Goal: Transaction & Acquisition: Purchase product/service

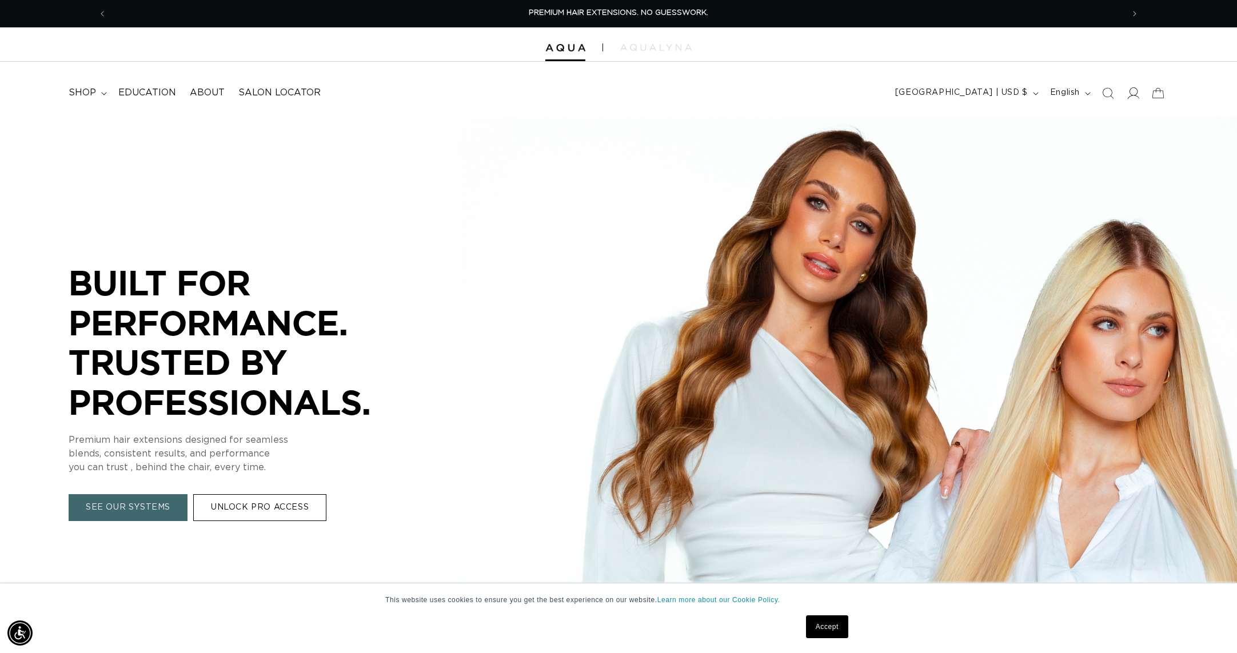
scroll to position [2, 0]
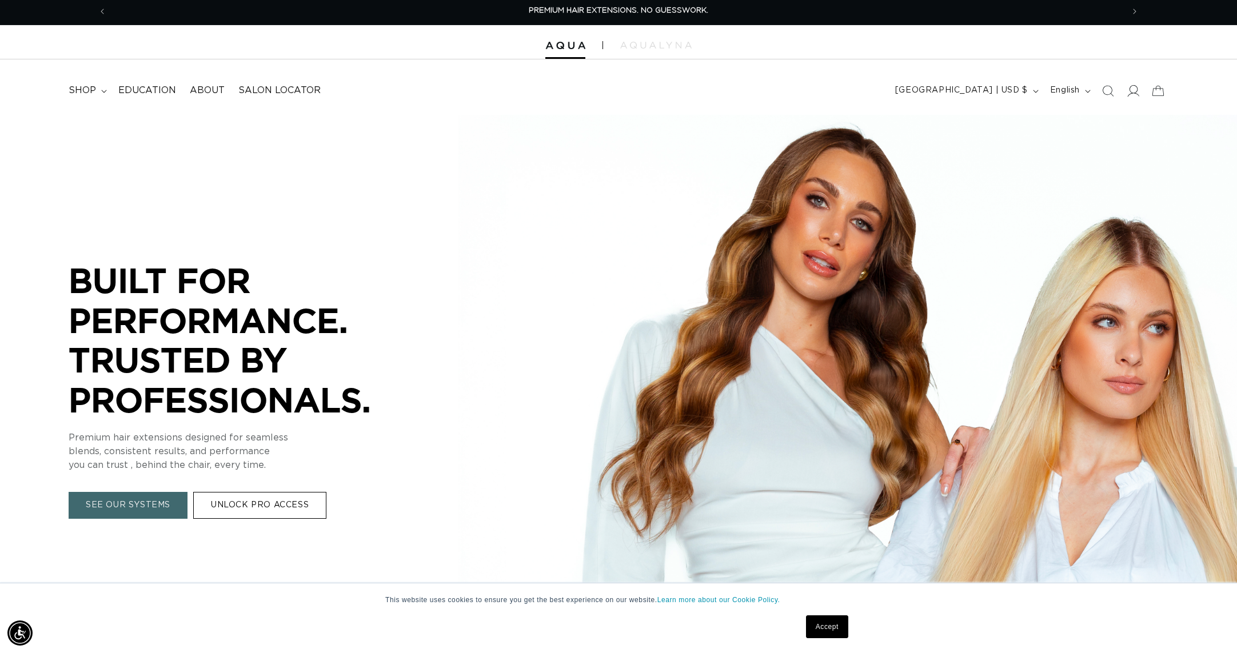
click at [1136, 94] on icon at bounding box center [1132, 91] width 12 height 12
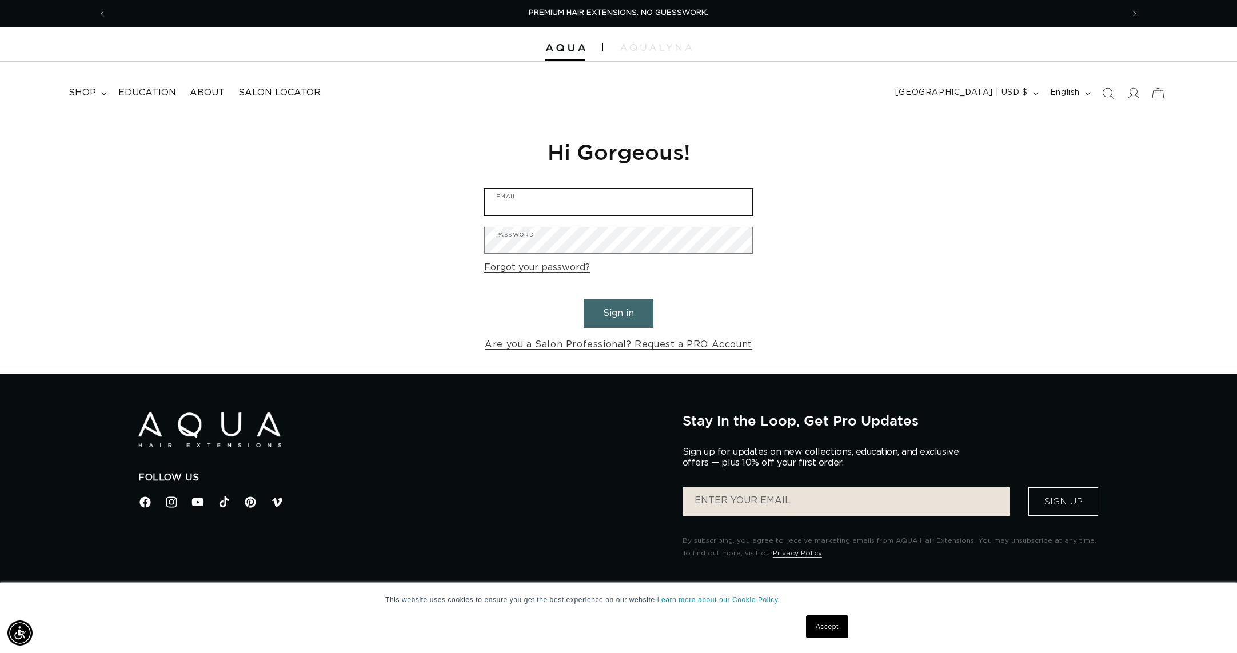
type input "[EMAIL_ADDRESS][DOMAIN_NAME]"
click at [616, 321] on button "Sign in" at bounding box center [618, 313] width 70 height 29
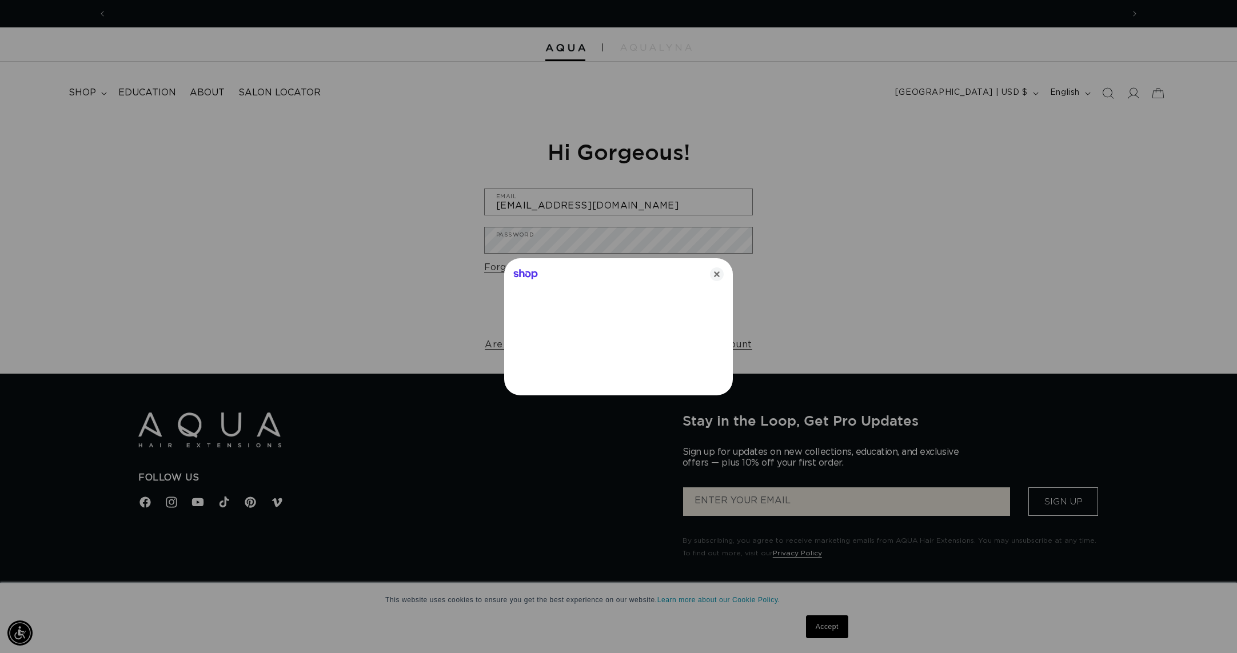
scroll to position [0, 1016]
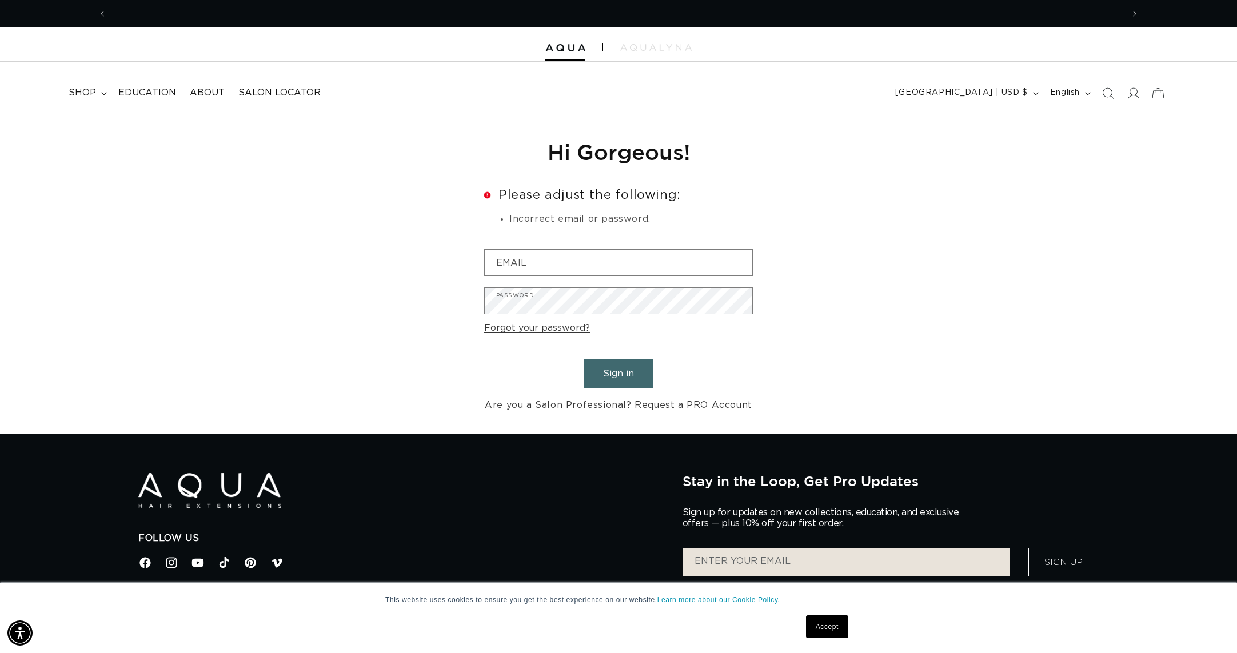
scroll to position [0, 1016]
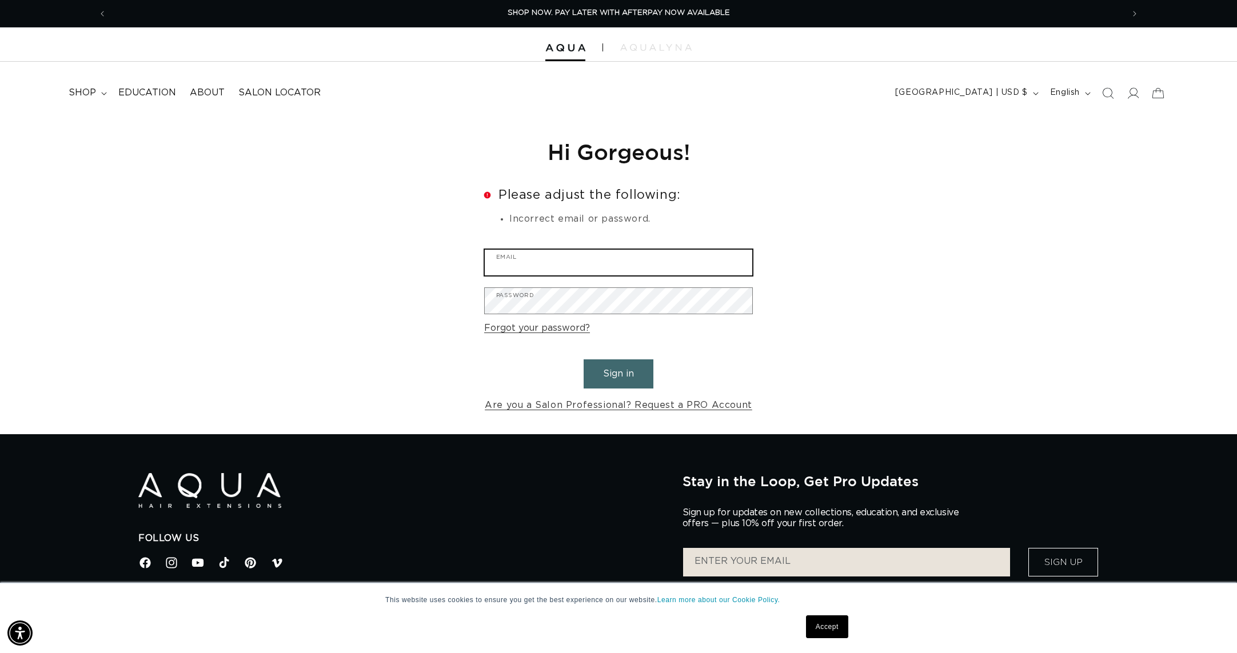
type input "[EMAIL_ADDRESS][DOMAIN_NAME]"
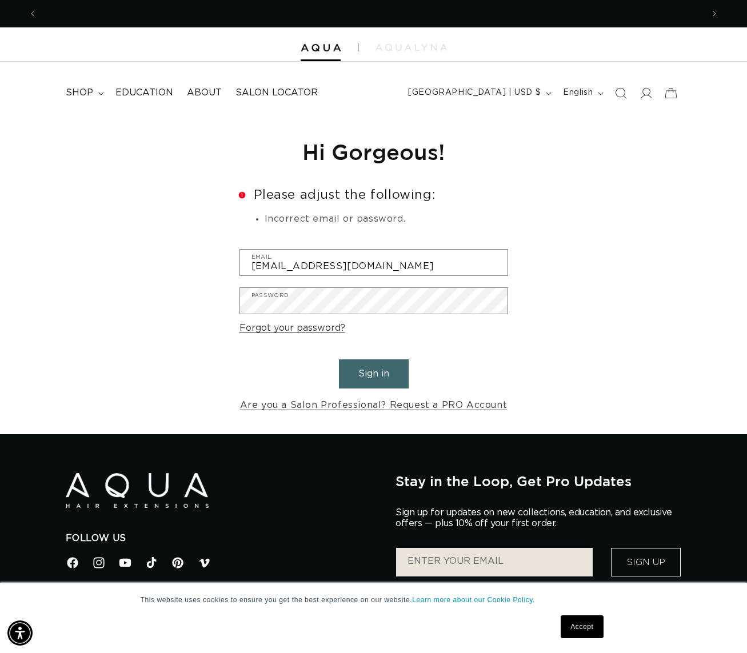
scroll to position [0, 1331]
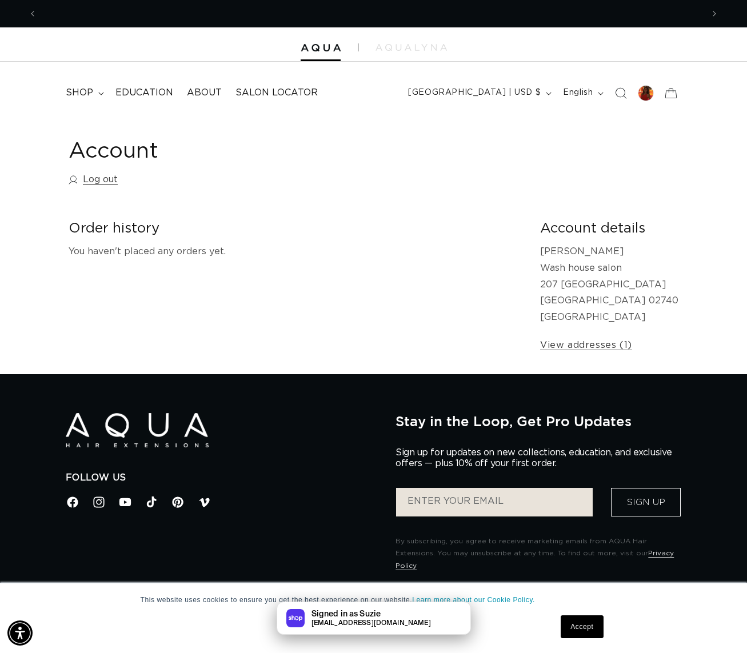
scroll to position [0, 666]
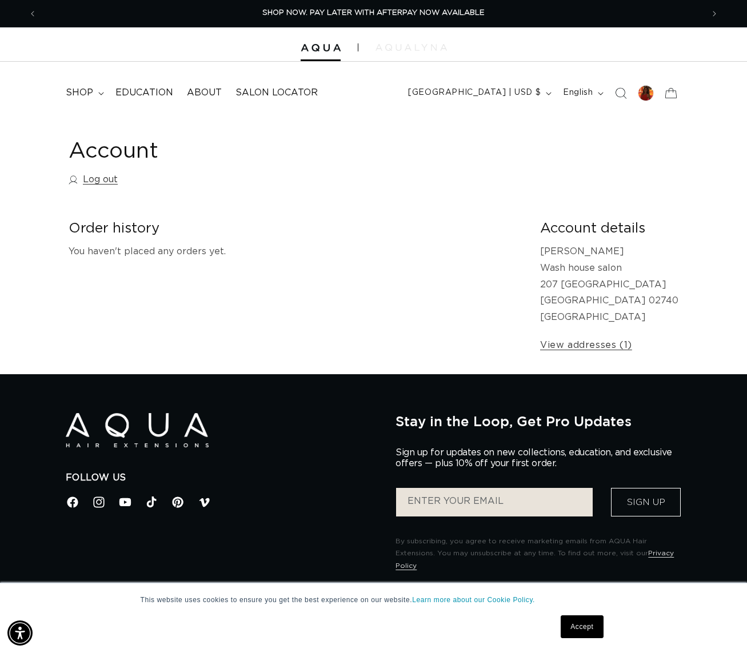
click at [417, 53] on div at bounding box center [373, 44] width 747 height 34
click at [413, 50] on img at bounding box center [410, 47] width 71 height 7
click at [88, 96] on span "shop" at bounding box center [79, 93] width 27 height 12
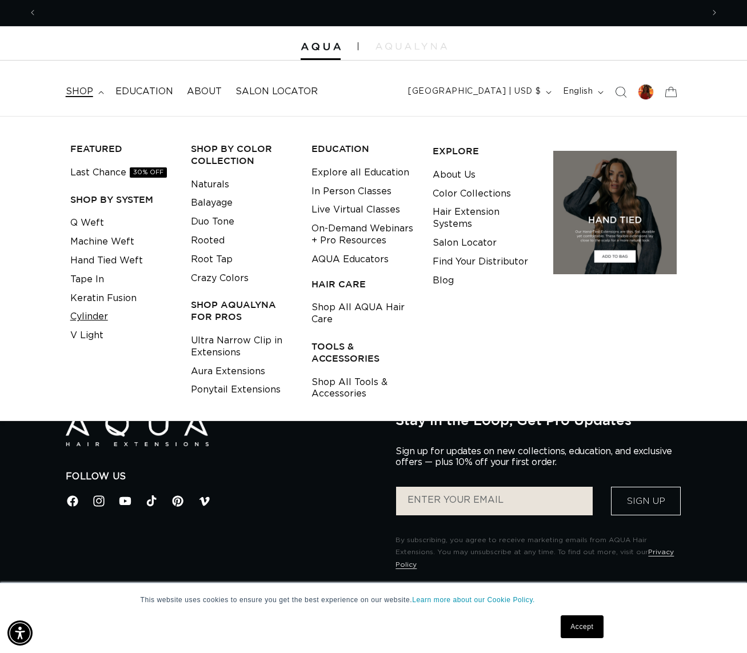
click at [93, 317] on link "Cylinder" at bounding box center [89, 316] width 38 height 19
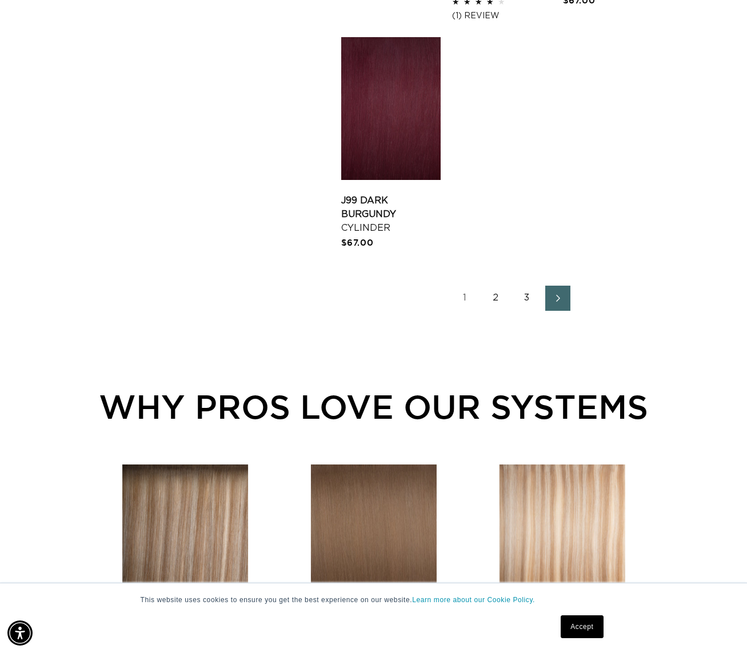
scroll to position [1621, 0]
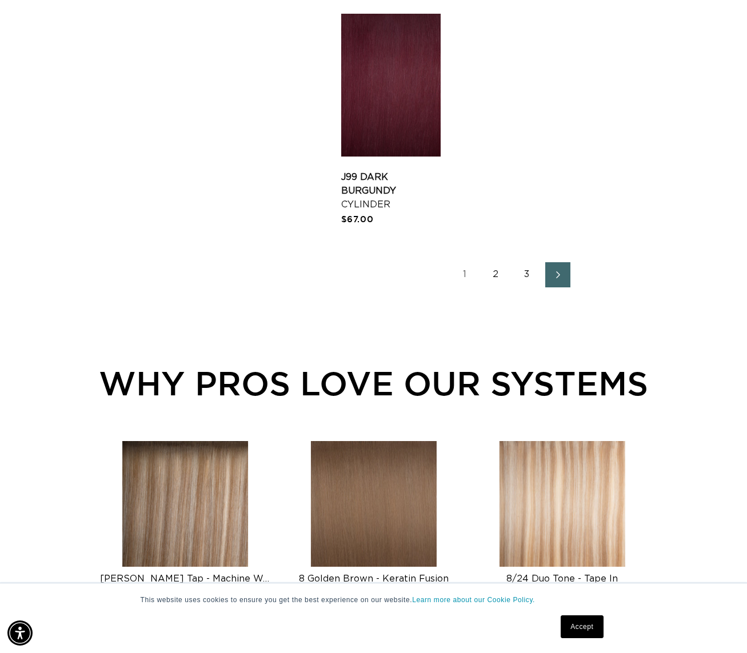
click at [529, 285] on link "3" at bounding box center [526, 274] width 25 height 25
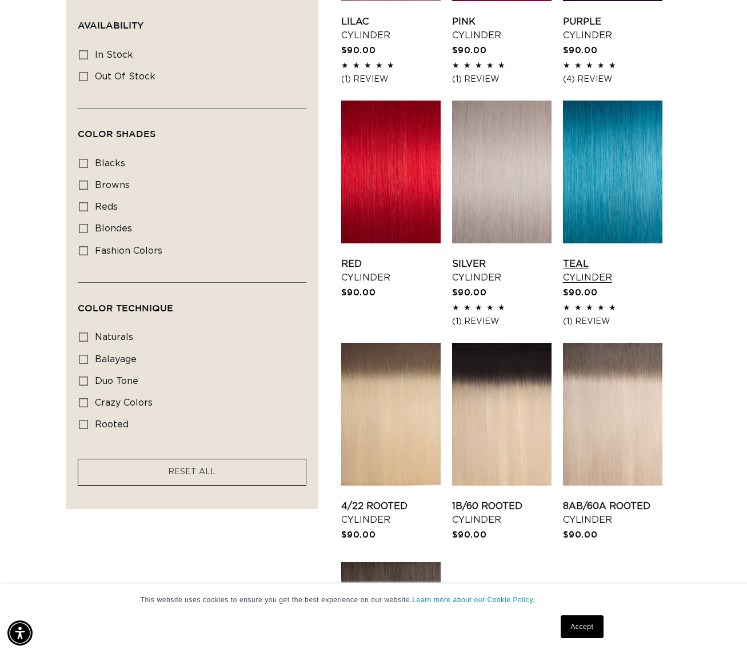
scroll to position [457, 0]
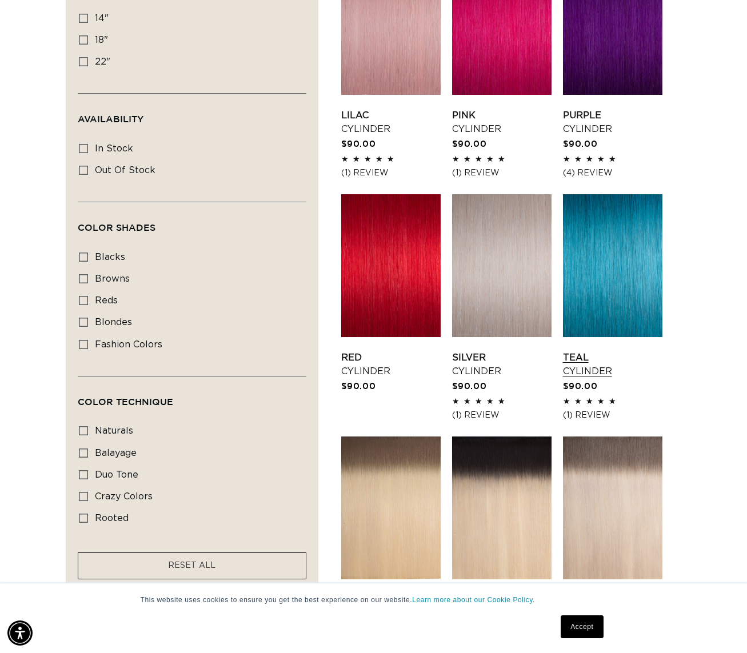
click at [601, 351] on link "Teal Cylinder" at bounding box center [612, 364] width 99 height 27
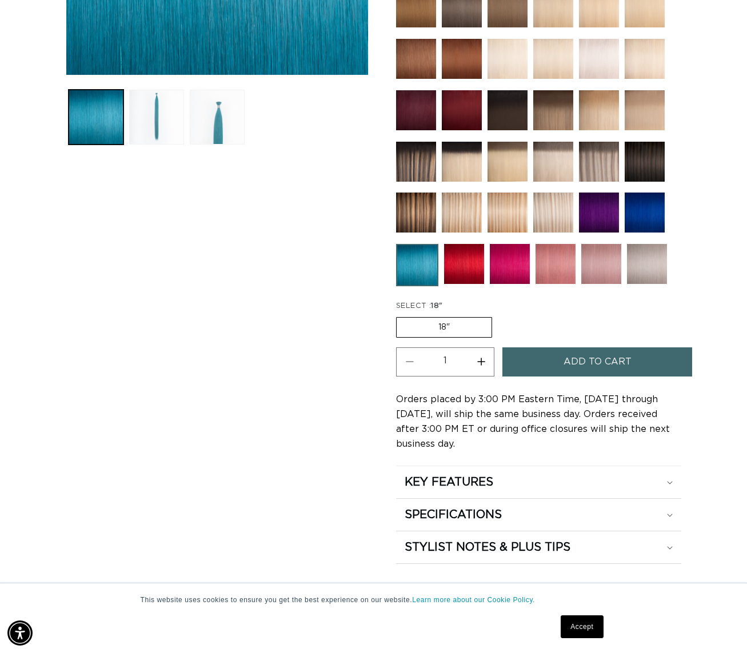
scroll to position [403, 0]
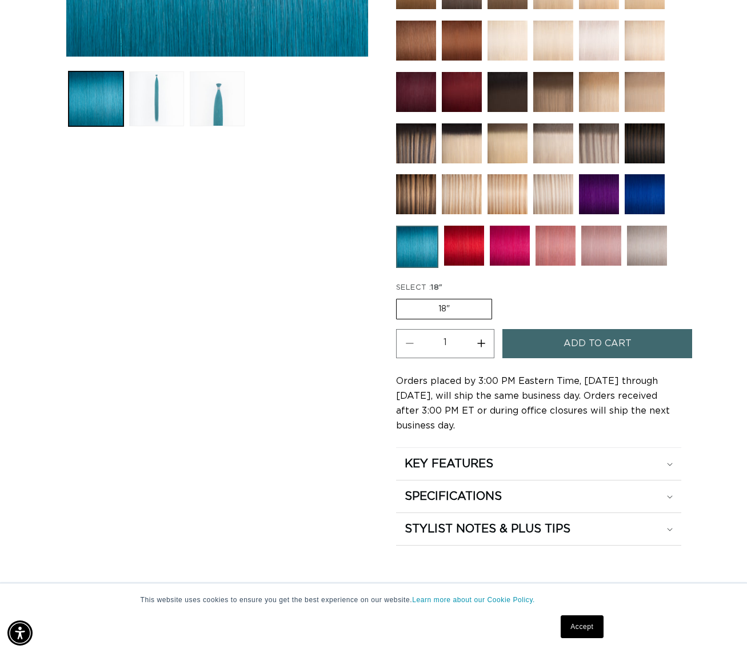
click at [467, 303] on label "18" Variant sold out or unavailable" at bounding box center [444, 309] width 96 height 21
click at [399, 297] on input "18" Variant sold out or unavailable" at bounding box center [399, 297] width 1 height 1
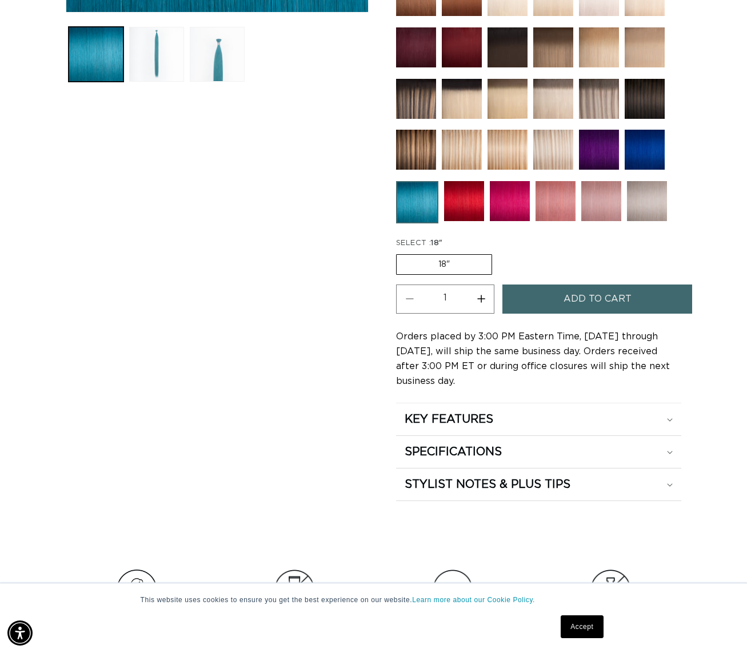
scroll to position [0, 1331]
click at [573, 298] on span "Add to cart" at bounding box center [597, 299] width 68 height 29
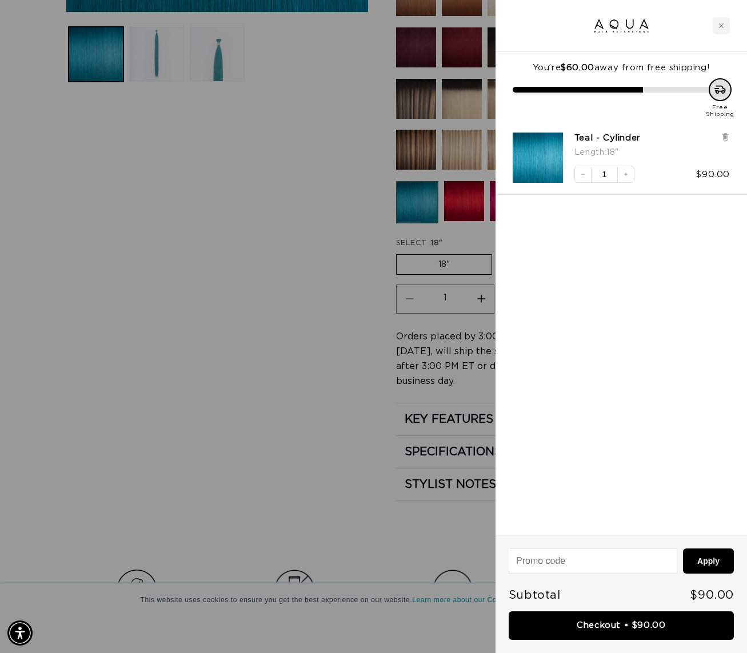
scroll to position [0, 666]
click at [726, 25] on div "Close cart" at bounding box center [721, 25] width 17 height 17
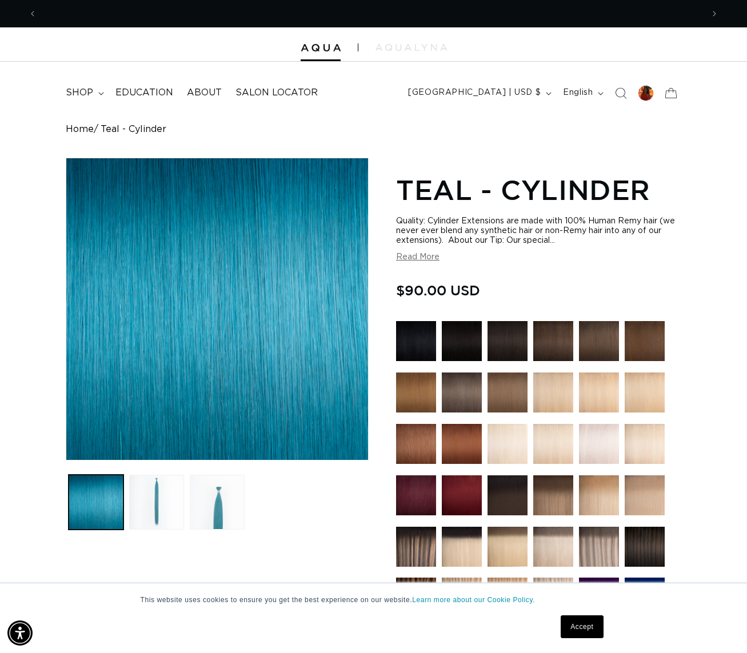
scroll to position [0, 1331]
click at [86, 90] on span "shop" at bounding box center [79, 93] width 27 height 12
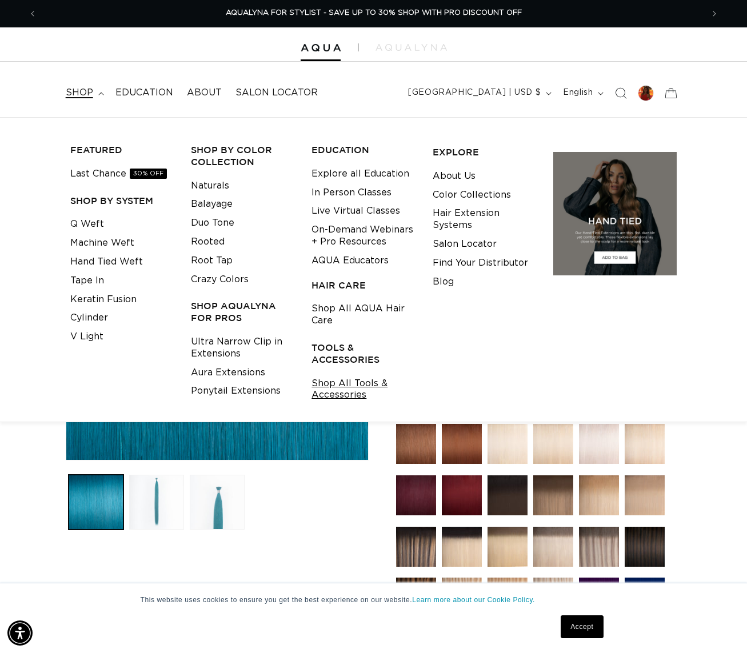
click at [368, 384] on link "Shop All Tools & Accessories" at bounding box center [362, 389] width 103 height 31
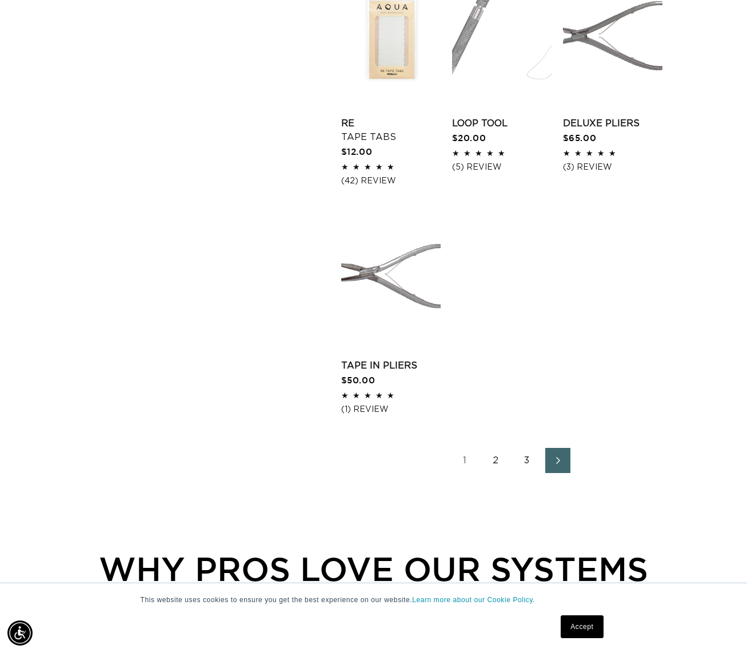
scroll to position [1454, 0]
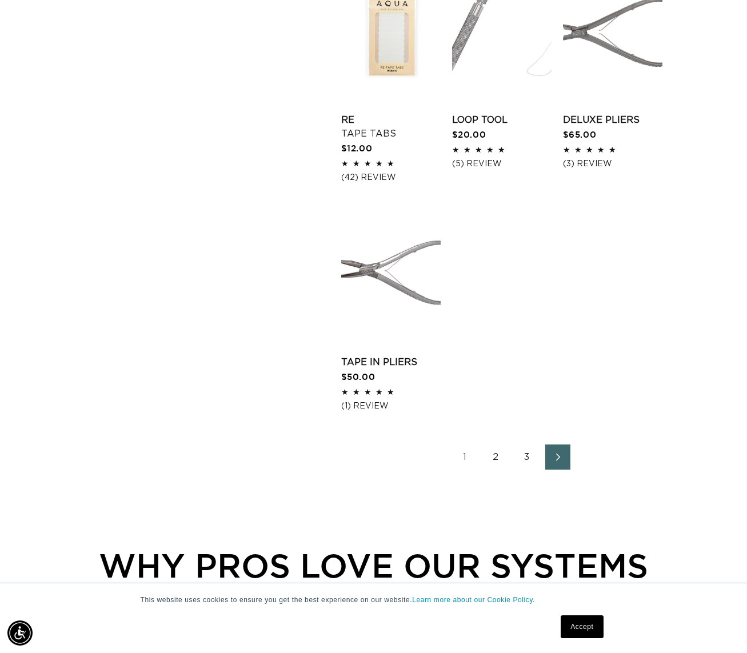
click at [551, 461] on icon "Next page" at bounding box center [558, 457] width 15 height 8
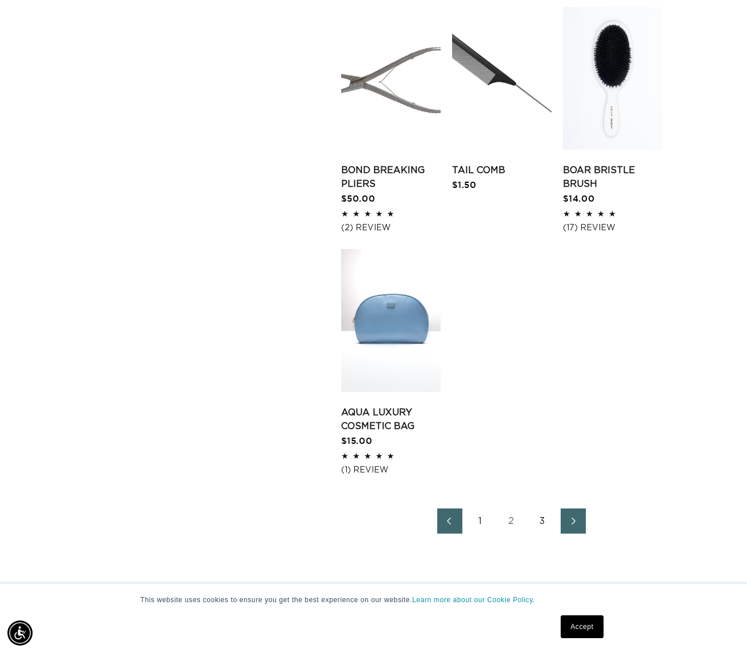
scroll to position [0, 1331]
click at [541, 533] on link "3" at bounding box center [542, 521] width 25 height 25
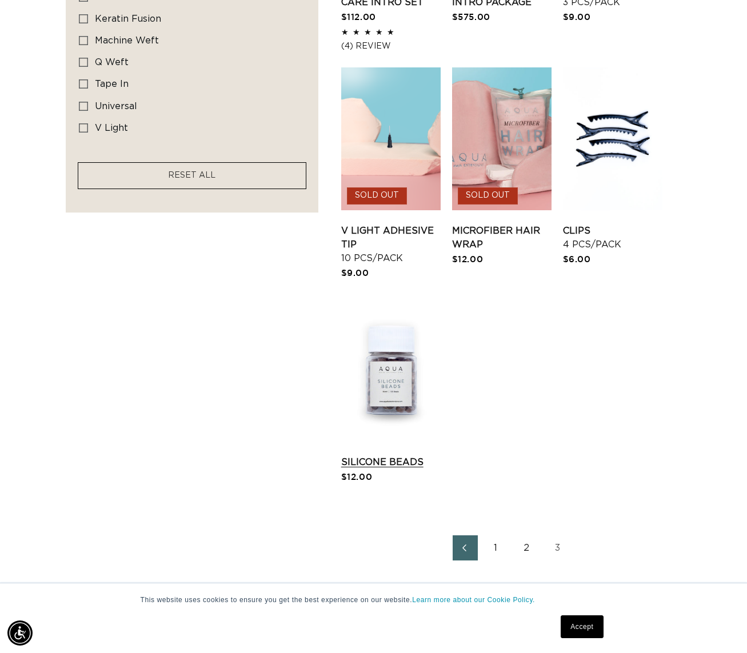
scroll to position [0, 1331]
click at [381, 455] on link "Silicone Beads" at bounding box center [390, 462] width 99 height 14
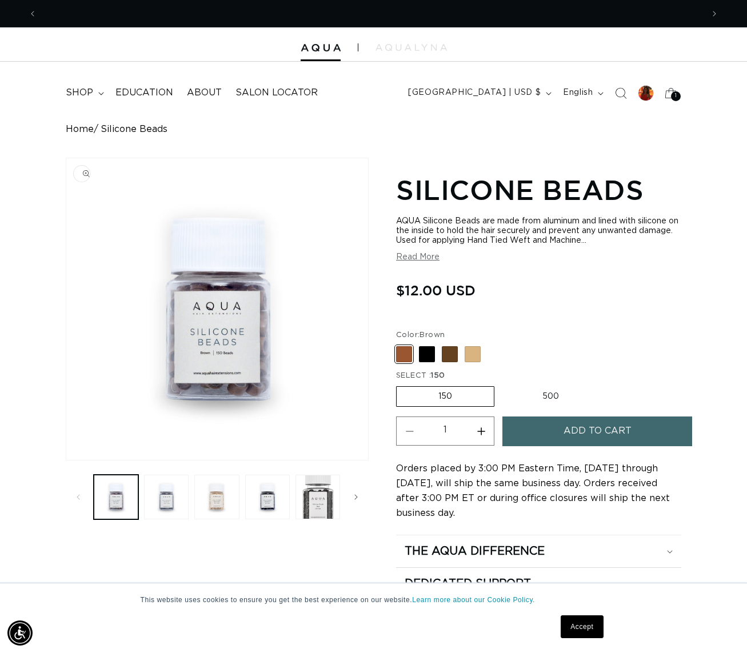
scroll to position [0, 666]
click at [428, 355] on span at bounding box center [427, 354] width 16 height 16
click at [399, 345] on input "Black Variant sold out or unavailable" at bounding box center [399, 344] width 1 height 1
radio input "true"
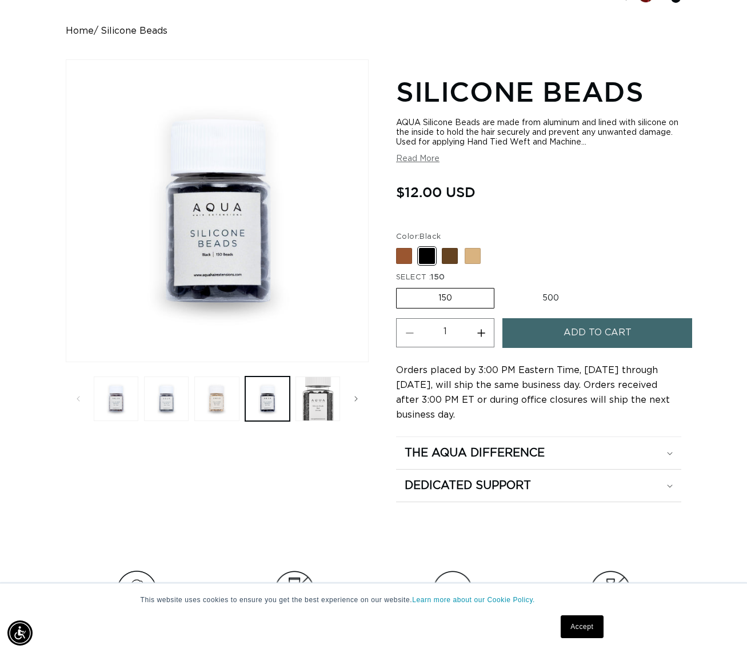
scroll to position [101, 0]
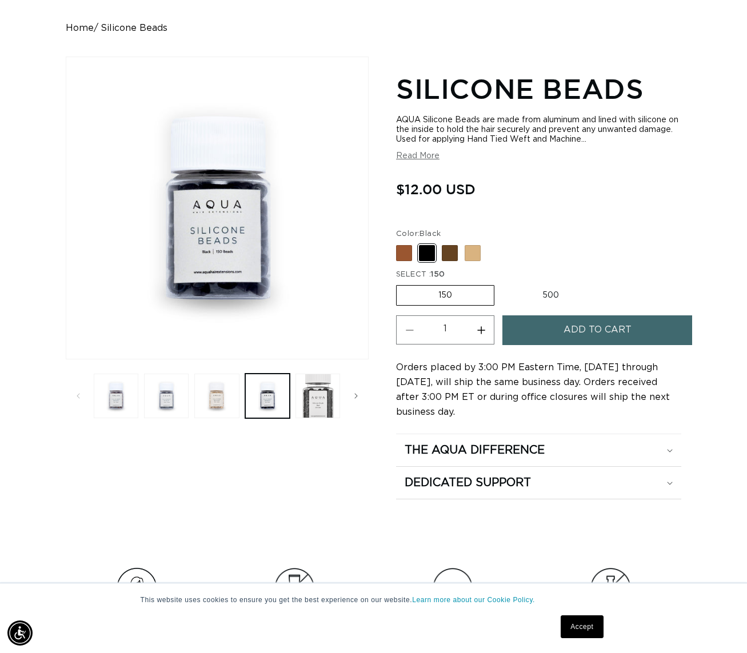
click at [411, 160] on button "Read More" at bounding box center [417, 156] width 43 height 10
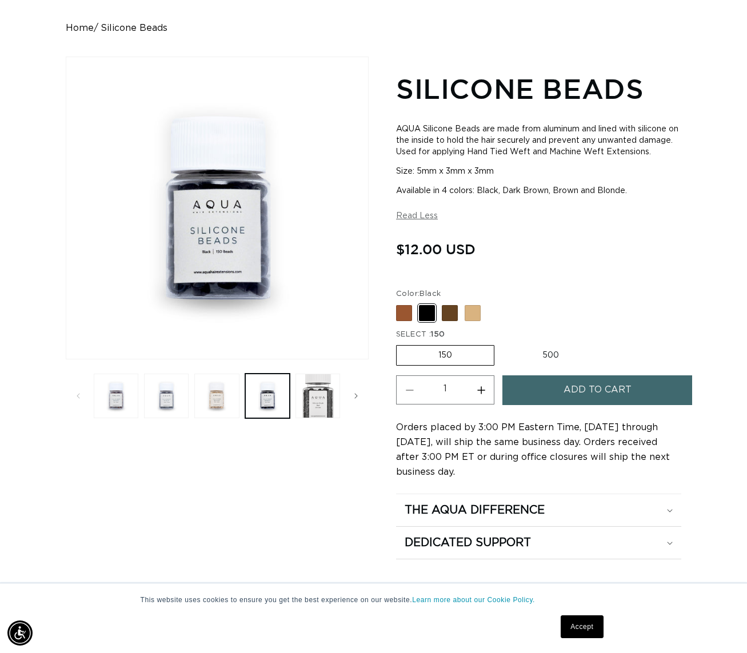
scroll to position [0, 1331]
click at [552, 363] on label "500 Variant sold out or unavailable" at bounding box center [551, 355] width 100 height 19
click at [501, 343] on input "500 Variant sold out or unavailable" at bounding box center [500, 343] width 1 height 1
radio input "true"
click at [605, 401] on span "Add to cart" at bounding box center [597, 389] width 68 height 29
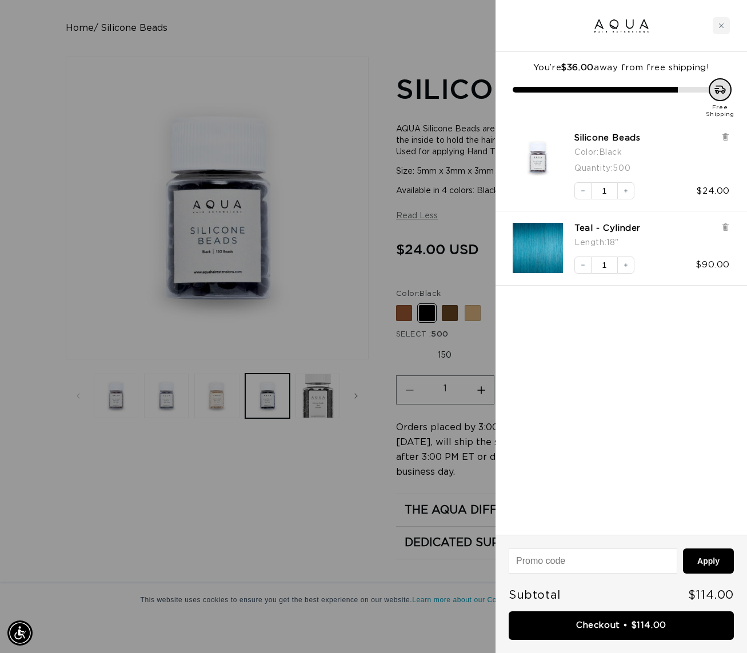
click at [339, 307] on div at bounding box center [373, 326] width 747 height 653
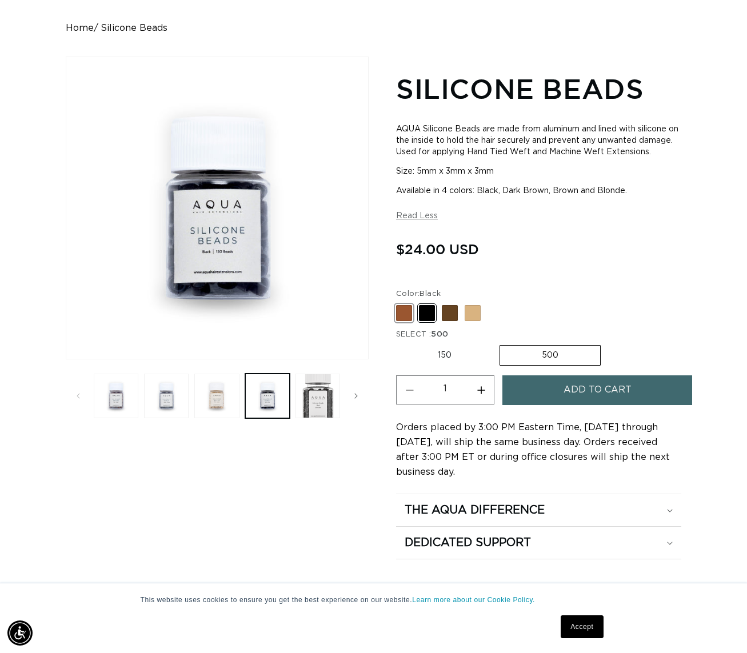
click at [407, 321] on span at bounding box center [404, 313] width 16 height 16
click at [399, 303] on input "Brown Variant sold out or unavailable" at bounding box center [399, 303] width 1 height 1
radio input "true"
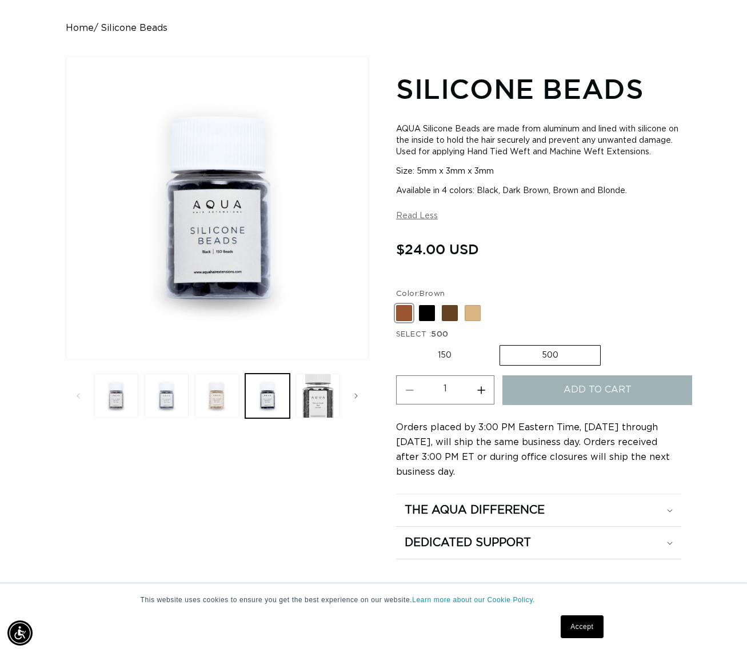
scroll to position [0, 666]
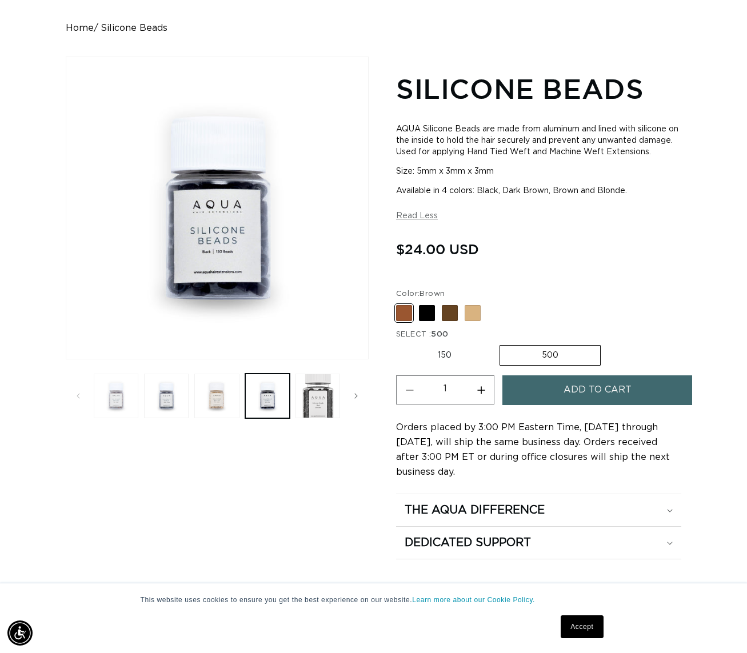
click at [115, 399] on button "Load image 1 in gallery view" at bounding box center [116, 396] width 45 height 45
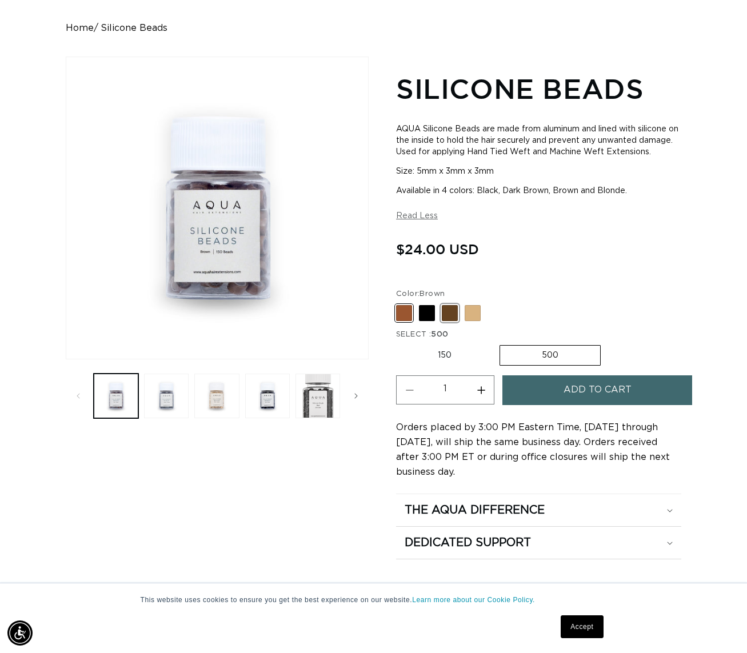
click at [454, 321] on span at bounding box center [450, 313] width 16 height 16
click at [399, 303] on input "Dark Brown Variant sold out or unavailable" at bounding box center [399, 303] width 1 height 1
radio input "true"
click at [159, 395] on button "Load image 2 in gallery view" at bounding box center [166, 396] width 45 height 45
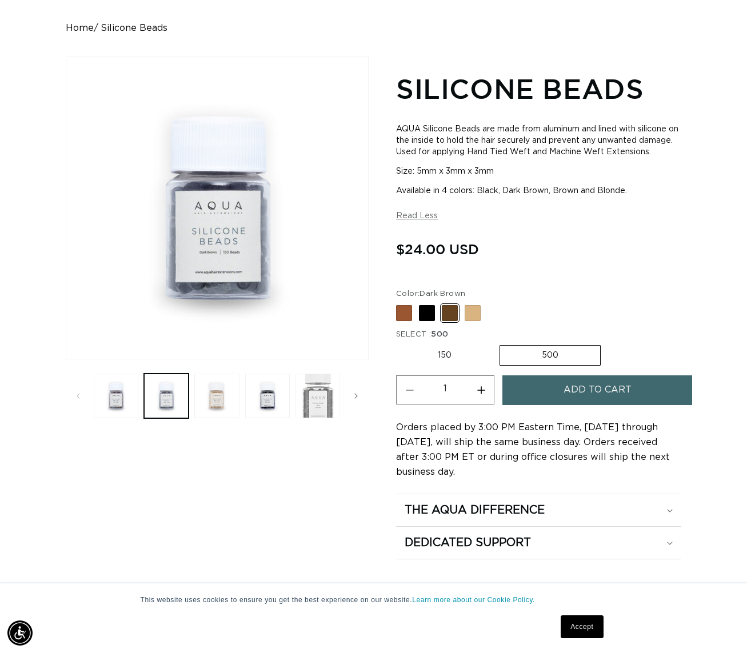
scroll to position [0, 0]
click at [307, 403] on button "Load image 5 in gallery view" at bounding box center [317, 396] width 45 height 45
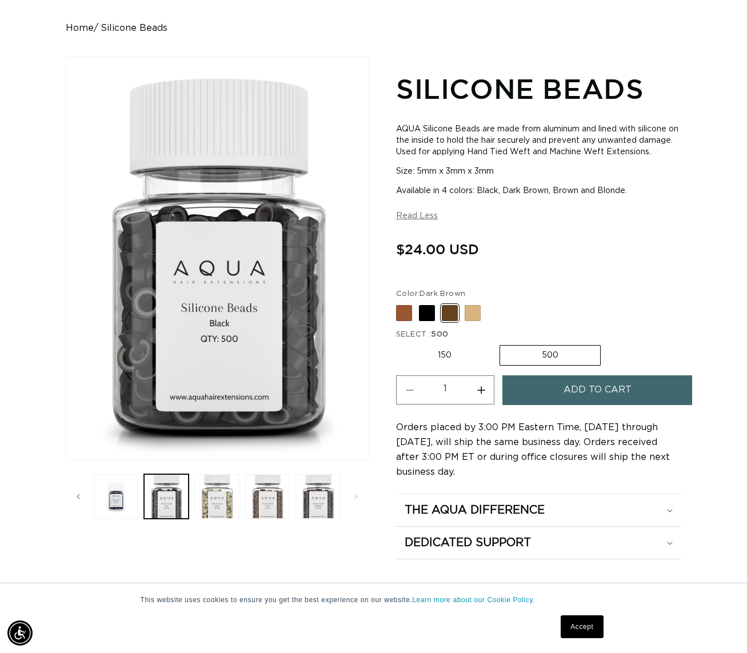
scroll to position [0, 666]
click at [593, 400] on span "Add to cart" at bounding box center [597, 389] width 68 height 29
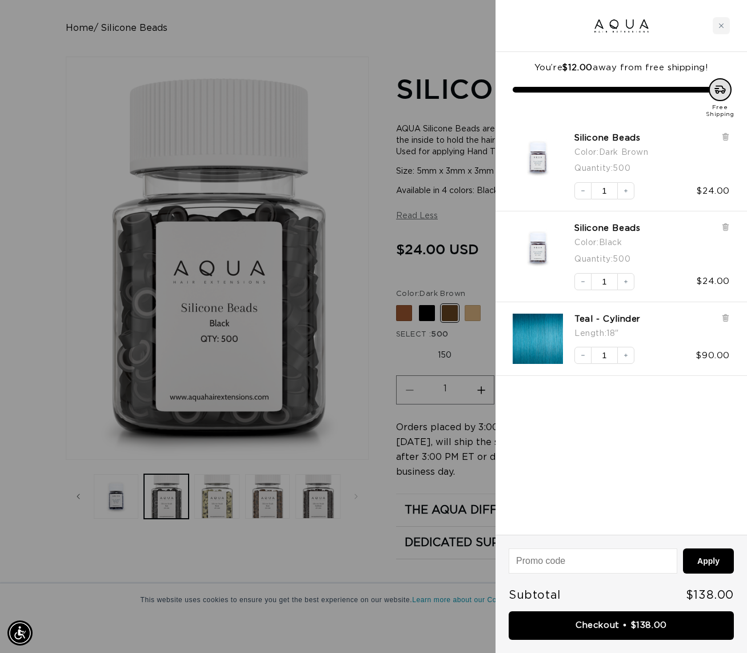
scroll to position [0, 1331]
click at [403, 366] on div at bounding box center [373, 326] width 747 height 653
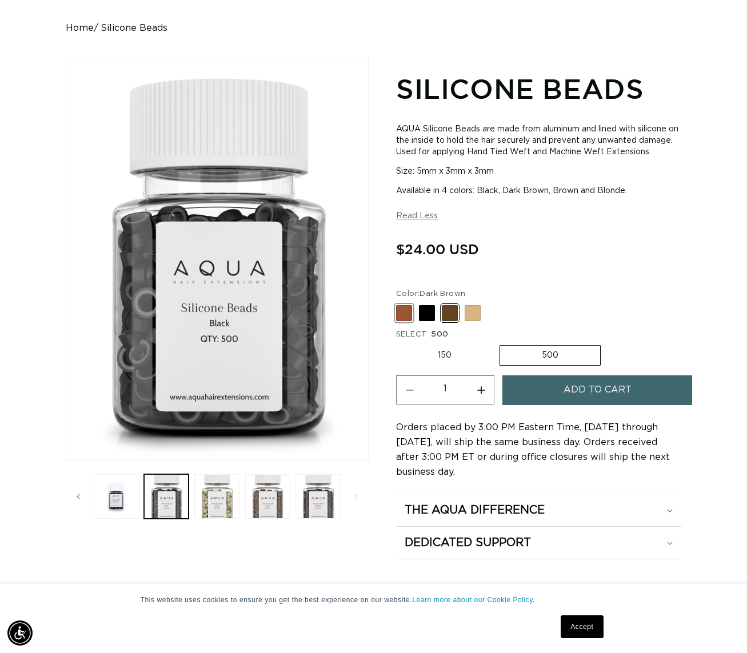
click at [406, 321] on span at bounding box center [404, 313] width 16 height 16
click at [399, 303] on input "Brown Variant sold out or unavailable" at bounding box center [399, 303] width 1 height 1
radio input "true"
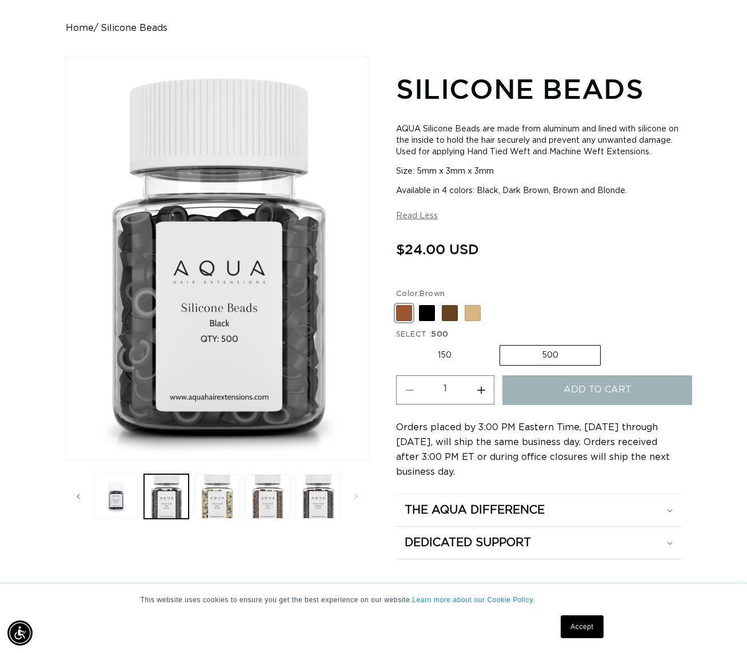
scroll to position [0, 0]
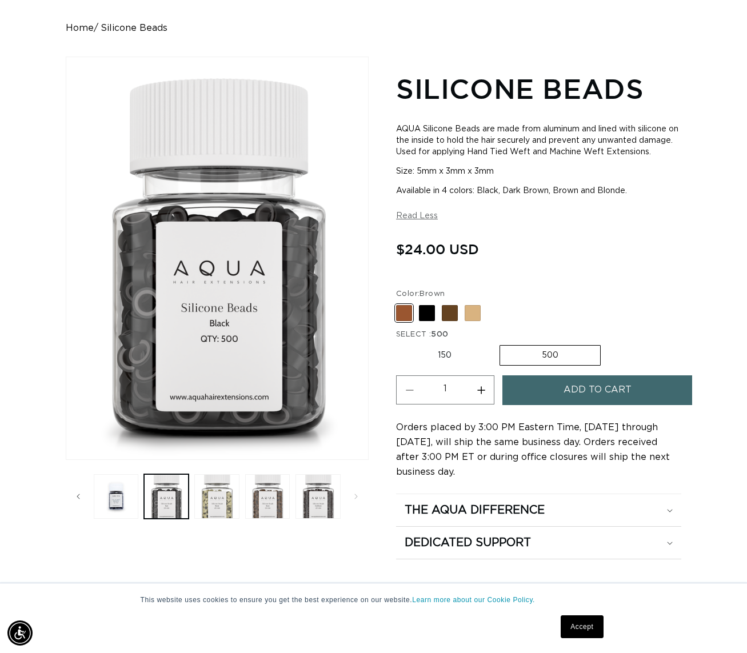
click at [594, 404] on span "Add to cart" at bounding box center [597, 389] width 68 height 29
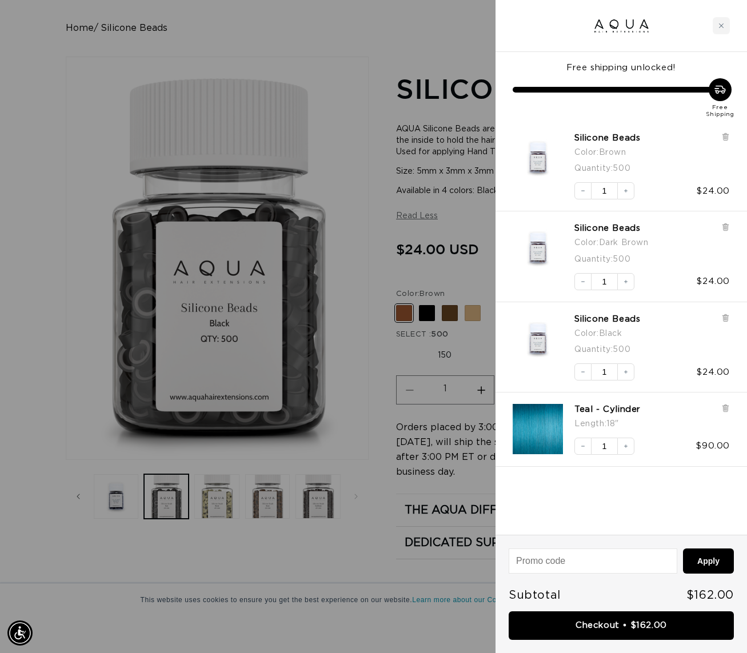
click at [466, 383] on div at bounding box center [373, 326] width 747 height 653
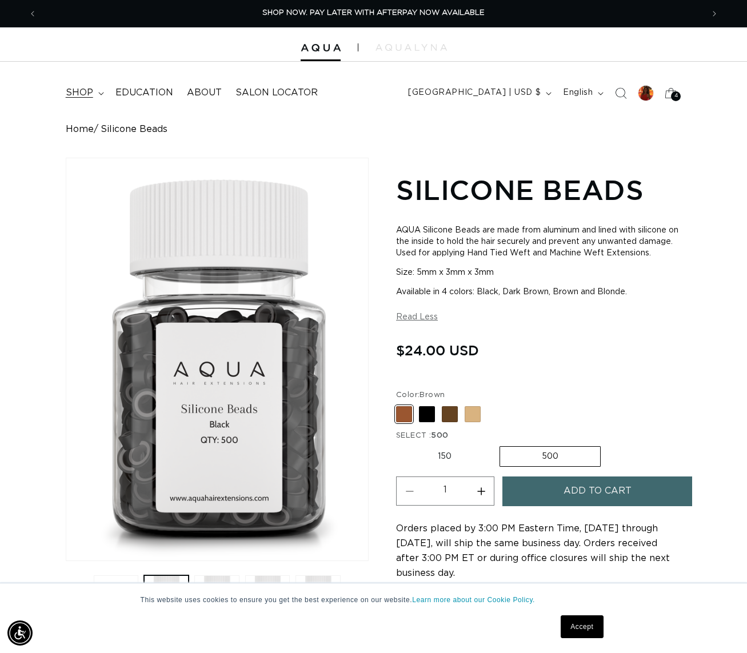
click at [100, 92] on icon at bounding box center [101, 93] width 6 height 3
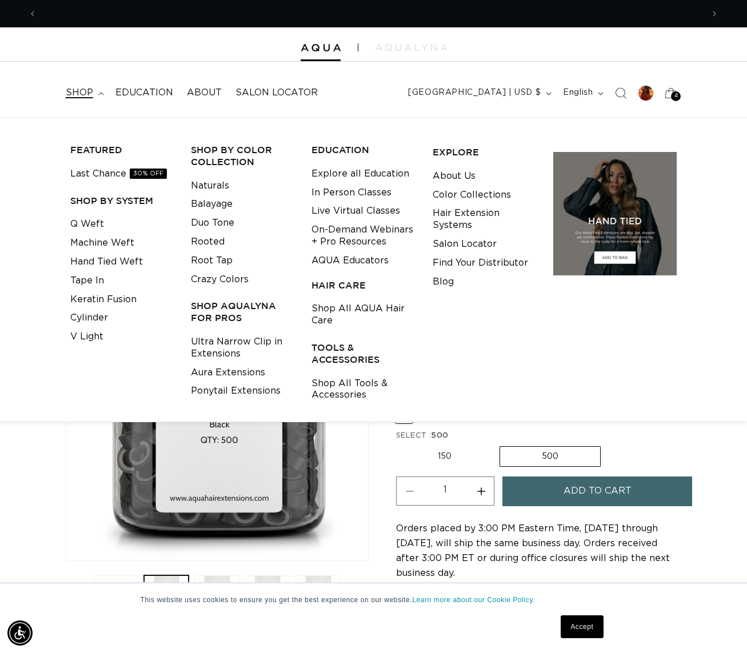
scroll to position [0, 666]
click at [99, 335] on link "V Light" at bounding box center [86, 336] width 33 height 19
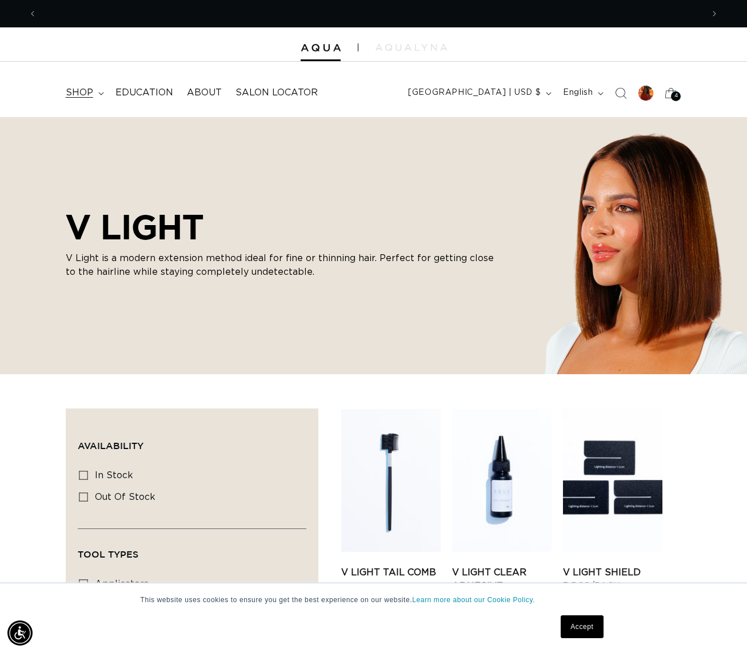
scroll to position [0, 666]
click at [101, 93] on icon at bounding box center [100, 93] width 5 height 3
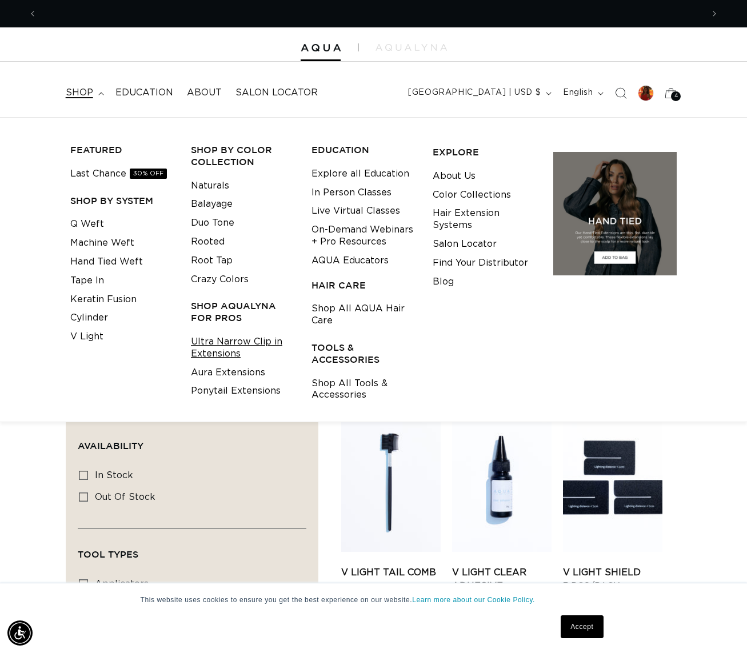
scroll to position [0, 1331]
click at [227, 343] on link "Ultra Narrow Clip in Extensions" at bounding box center [242, 348] width 103 height 31
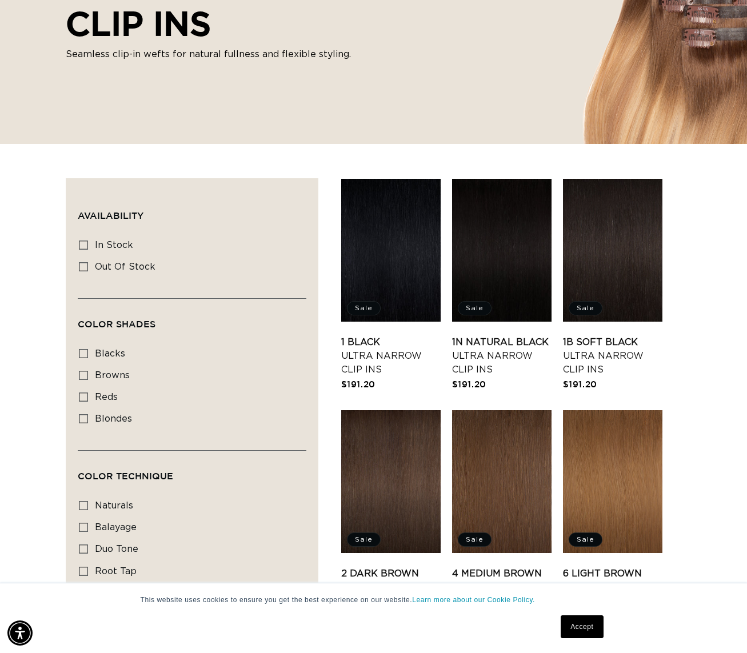
scroll to position [265, 0]
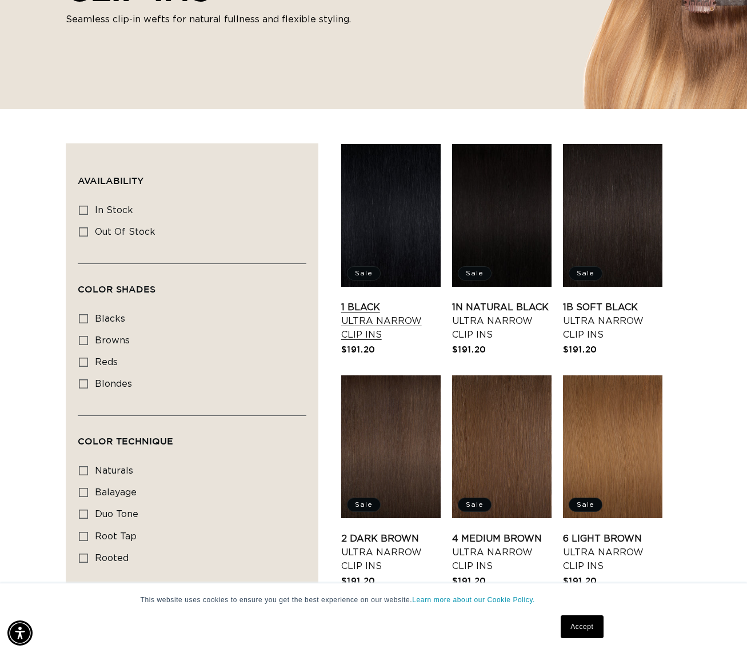
click at [415, 301] on link "1 Black Ultra Narrow Clip Ins" at bounding box center [390, 321] width 99 height 41
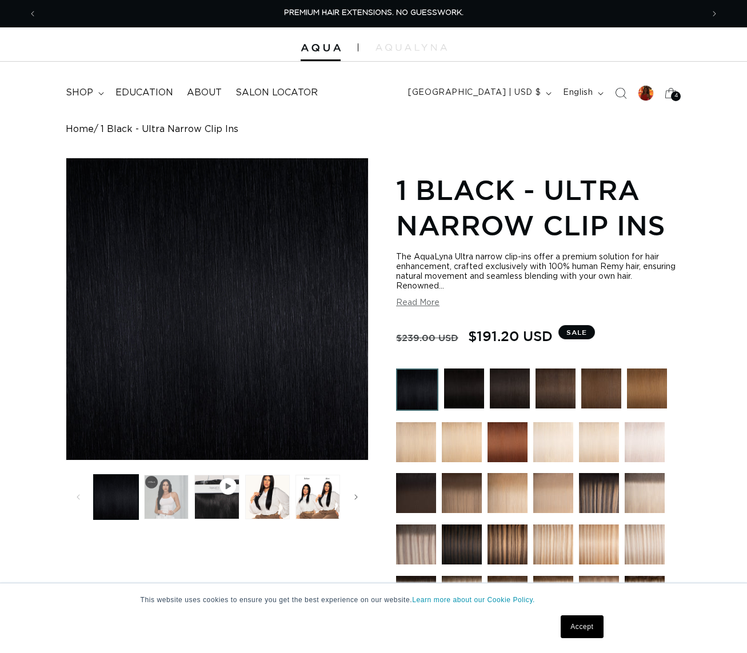
click at [172, 493] on button "Load image 2 in gallery view" at bounding box center [166, 497] width 45 height 45
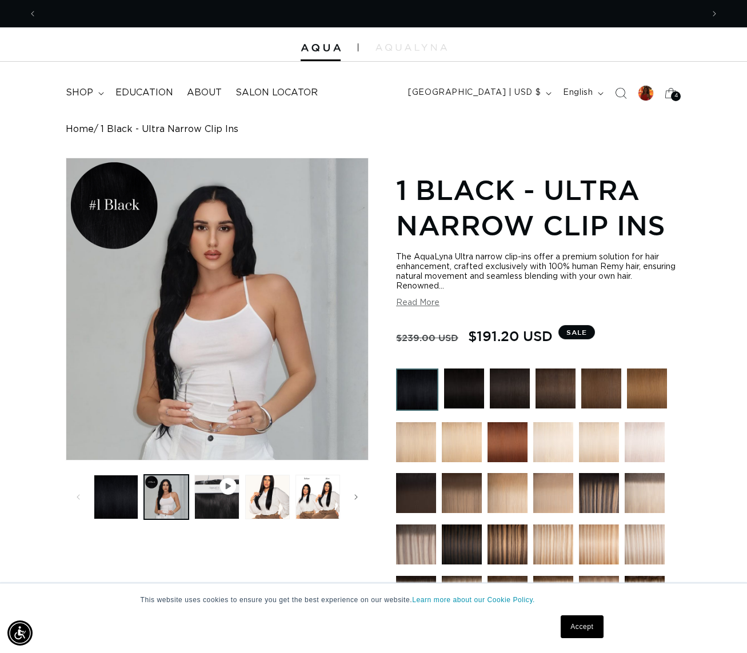
scroll to position [0, 666]
click at [357, 493] on span "Slide right" at bounding box center [355, 496] width 11 height 11
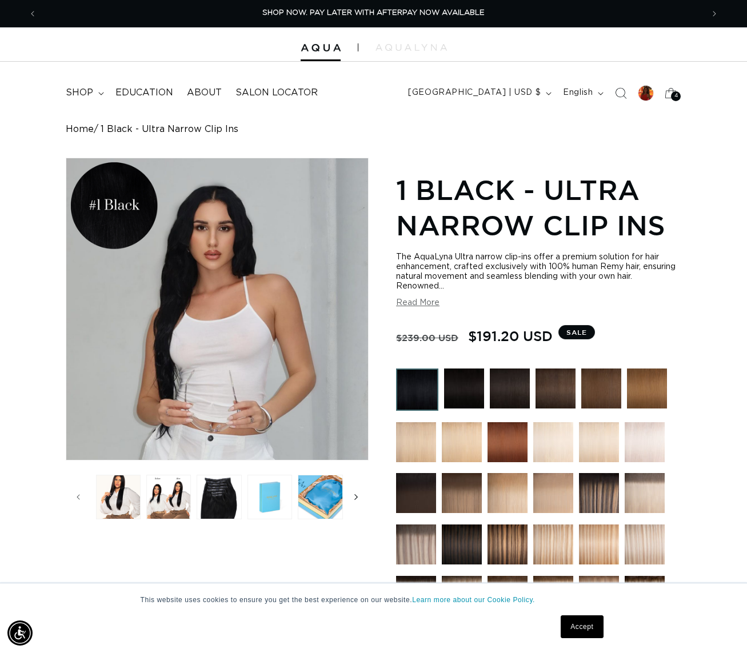
scroll to position [0, 151]
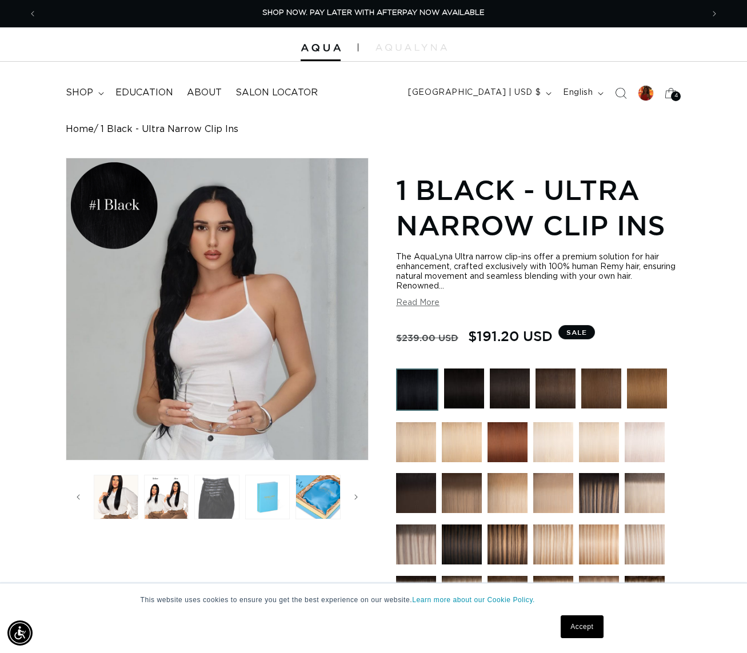
click at [216, 503] on button "Load image 5 in gallery view" at bounding box center [216, 497] width 45 height 45
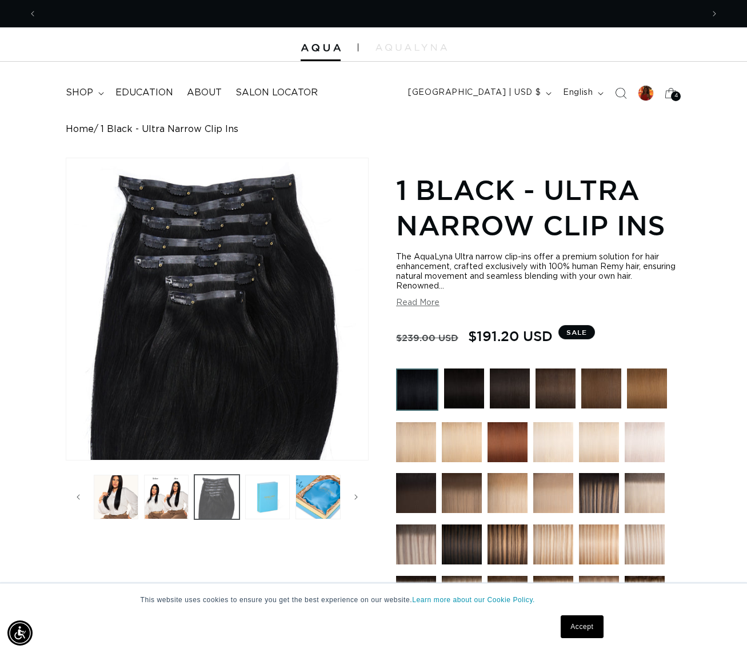
scroll to position [0, 0]
click at [350, 499] on span "Slide right" at bounding box center [355, 496] width 11 height 11
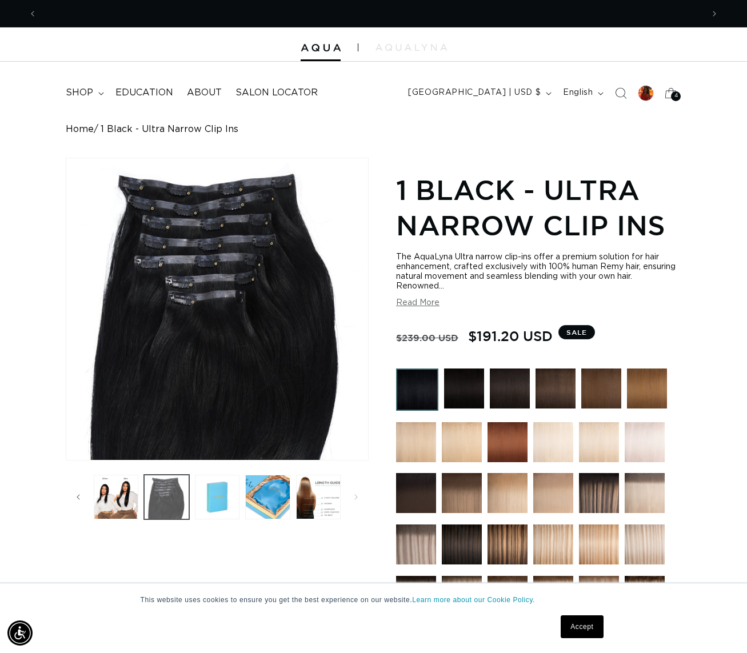
scroll to position [0, 666]
click at [118, 498] on button "Load image 4 in gallery view" at bounding box center [116, 497] width 45 height 45
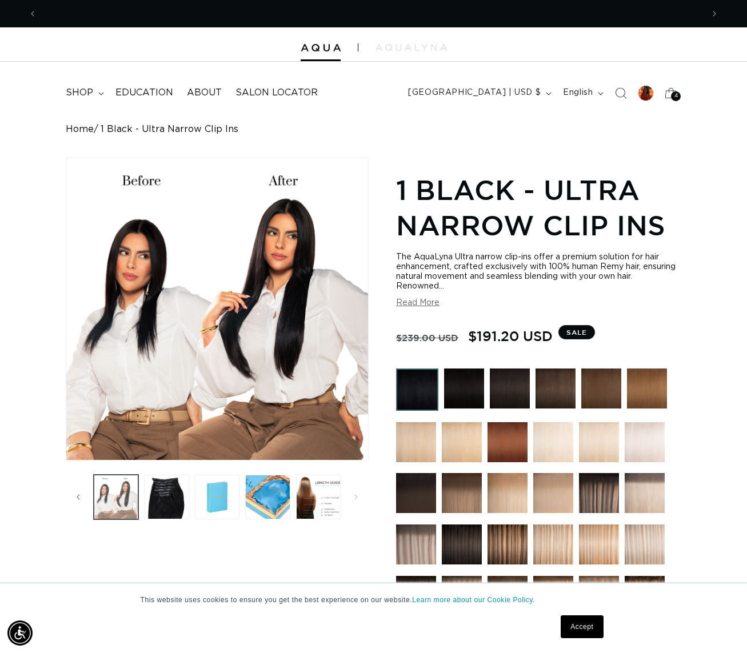
scroll to position [0, 1331]
click at [673, 91] on icon at bounding box center [671, 92] width 13 height 11
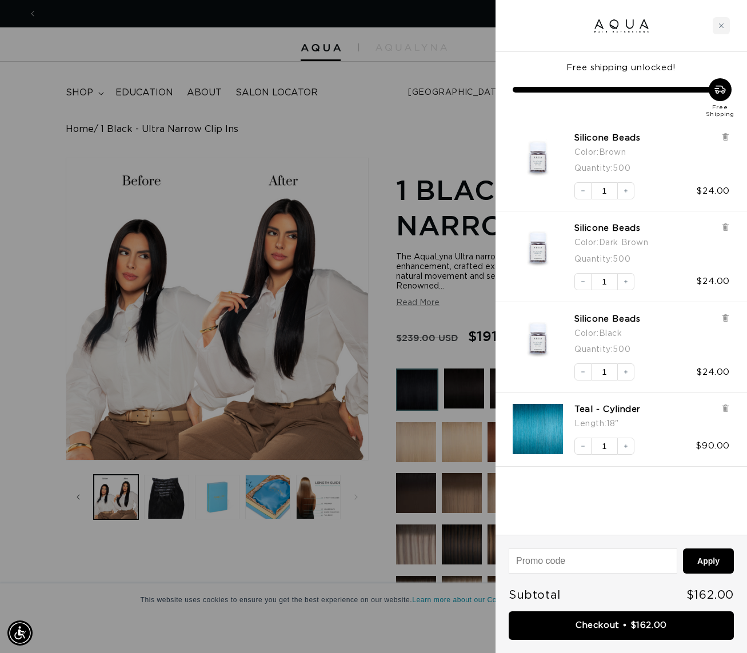
scroll to position [0, 0]
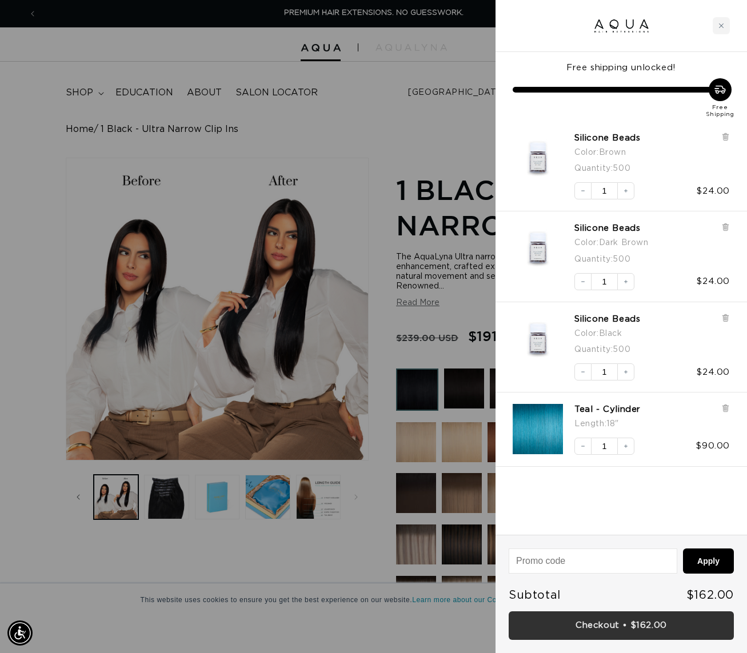
click at [594, 626] on link "Checkout • $162.00" at bounding box center [621, 625] width 225 height 29
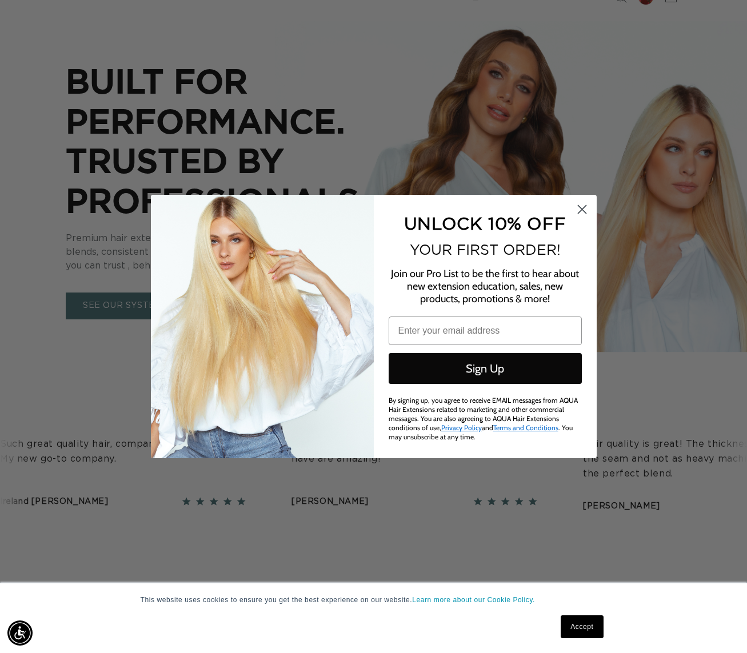
scroll to position [0, 1331]
click at [579, 212] on circle "Close dialog" at bounding box center [581, 209] width 19 height 19
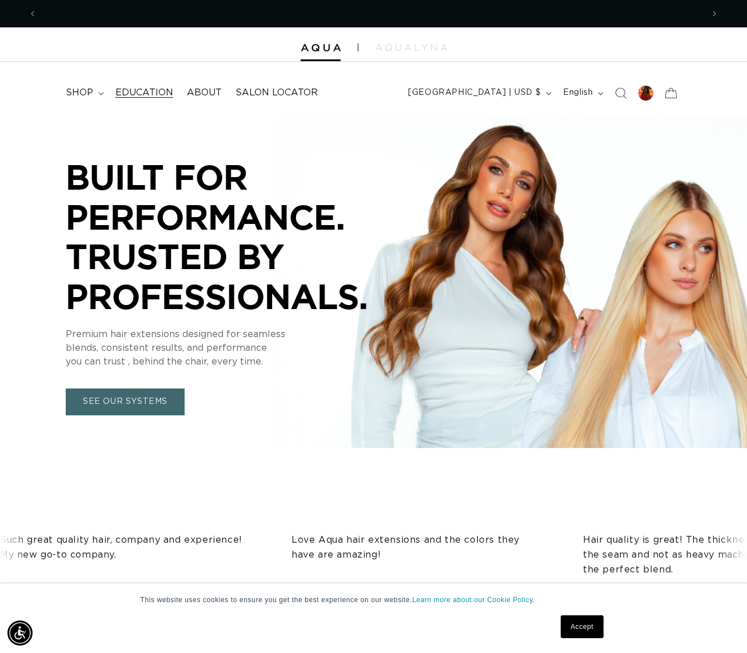
scroll to position [0, 0]
click at [267, 94] on span "Salon Locator" at bounding box center [276, 93] width 82 height 12
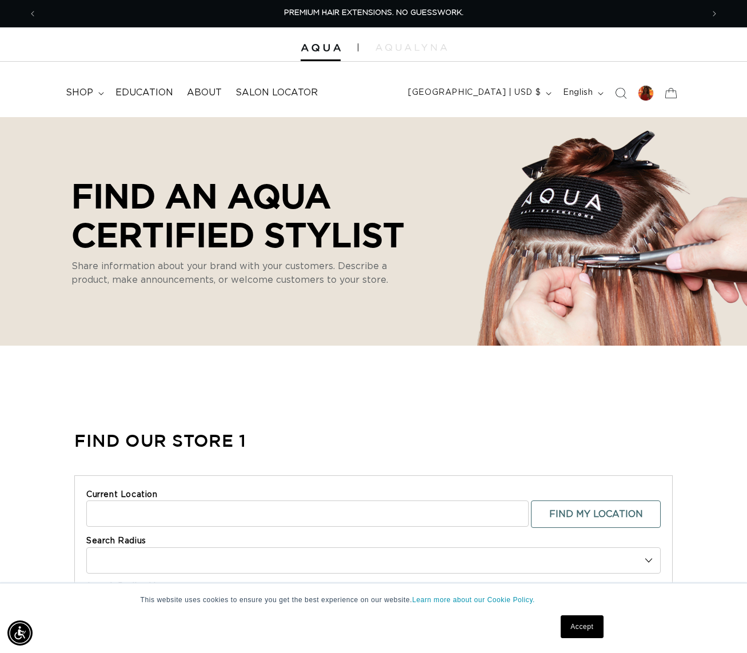
select select "m"
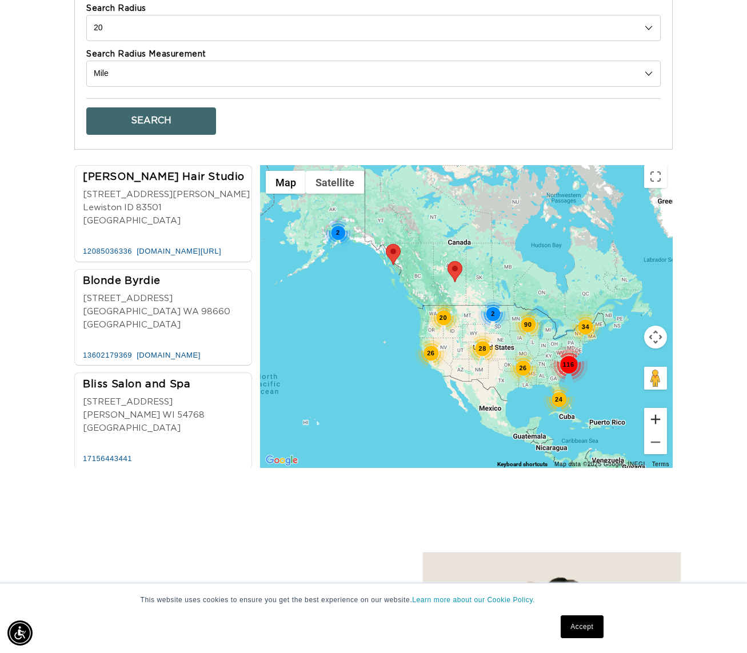
click at [657, 418] on button "Zoom in" at bounding box center [655, 419] width 23 height 23
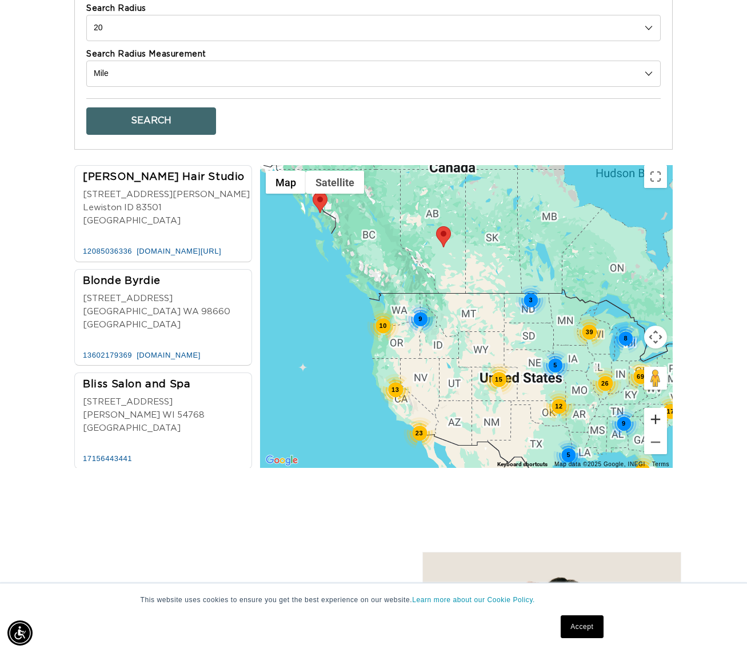
scroll to position [533, 0]
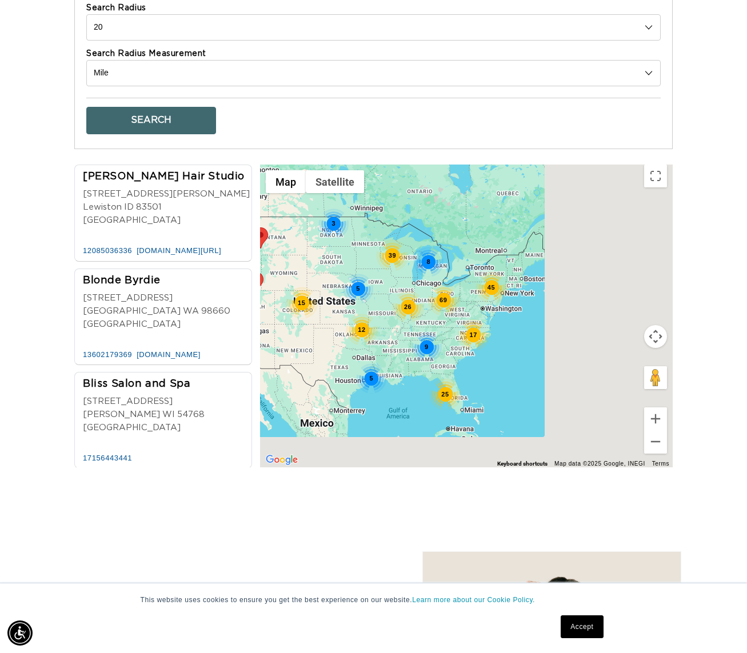
drag, startPoint x: 610, startPoint y: 399, endPoint x: 411, endPoint y: 323, distance: 212.9
click at [411, 323] on div "9 10 39 69 26 17 25 15 12 13 45 23 5 9 5 3 8" at bounding box center [466, 316] width 413 height 303
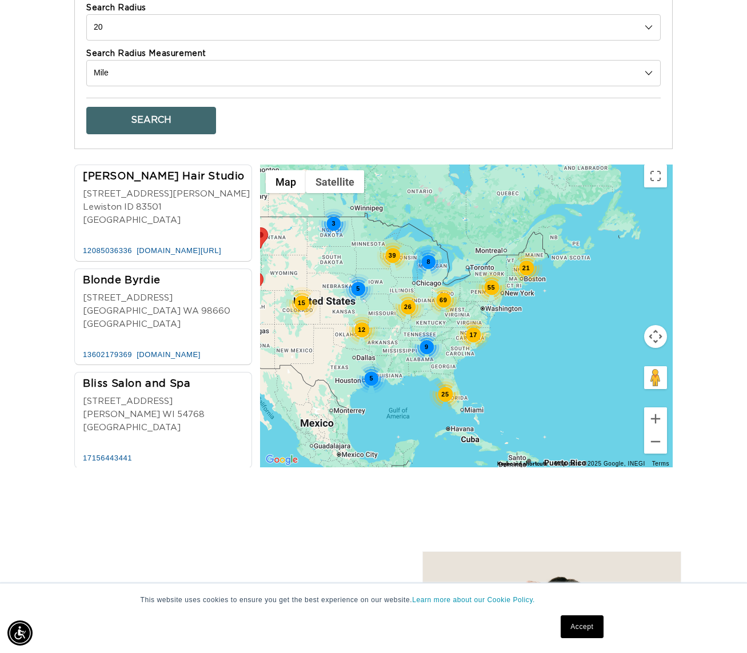
scroll to position [0, 666]
click at [655, 418] on button "Zoom in" at bounding box center [655, 418] width 23 height 23
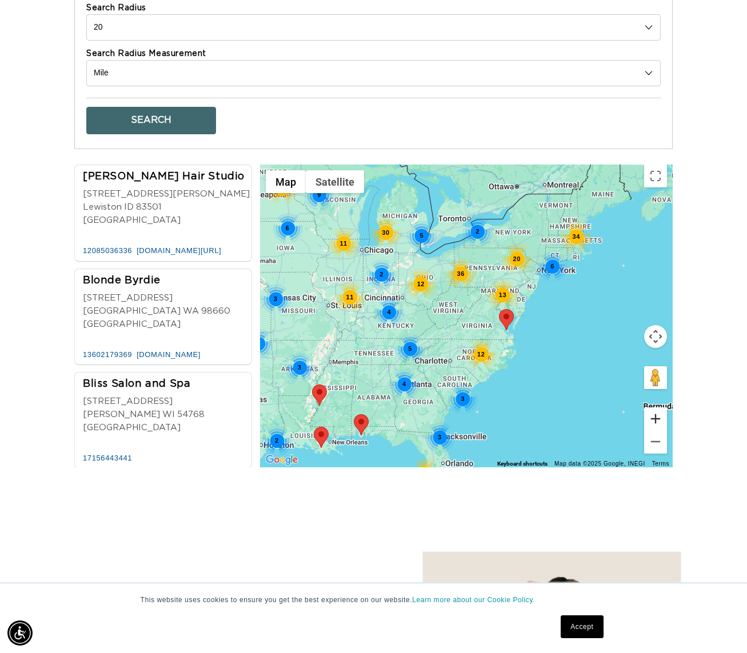
scroll to position [0, 1331]
click at [655, 418] on button "Zoom in" at bounding box center [655, 418] width 23 height 23
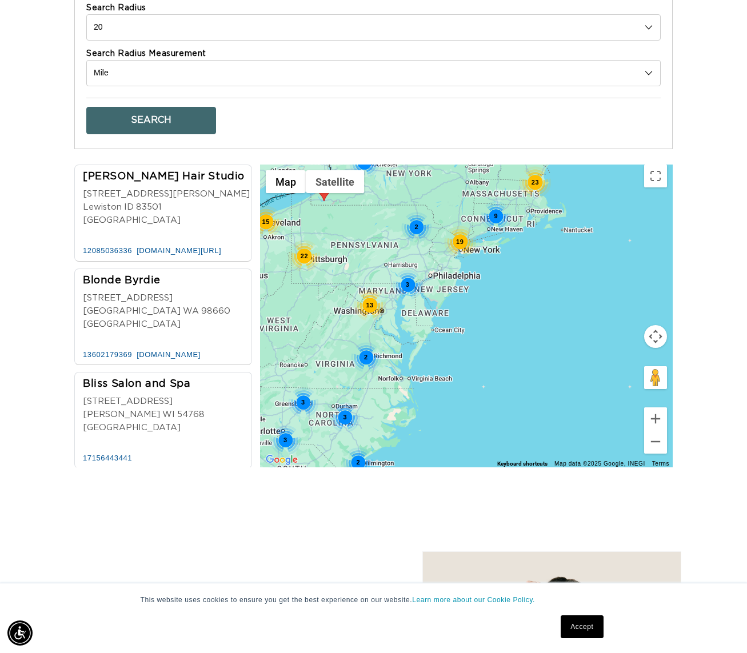
scroll to position [0, 0]
click at [440, 335] on div "5 3 3 22 23 3 3 10 14 13 3 9 3 3 15 2 2 7 2 2 3 6 3 2 3 19 3 3 2" at bounding box center [466, 316] width 413 height 303
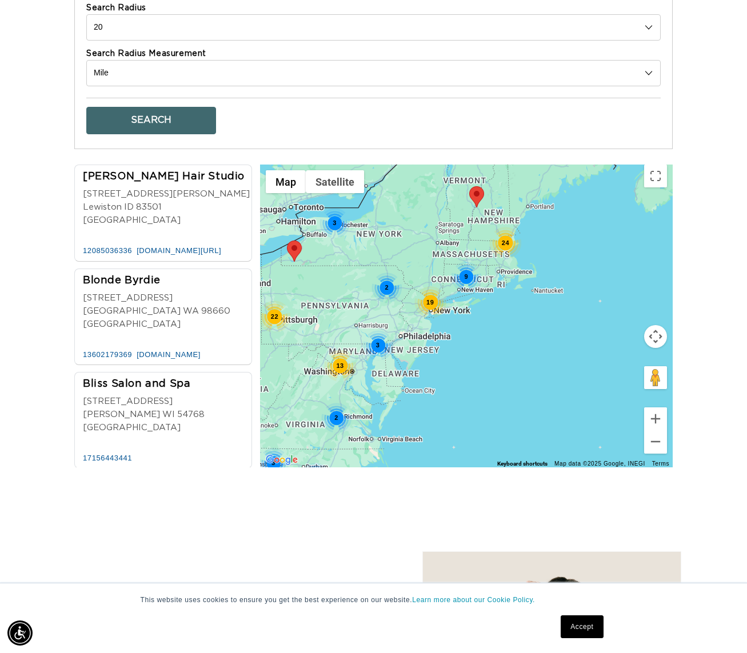
drag, startPoint x: 530, startPoint y: 286, endPoint x: 507, endPoint y: 358, distance: 75.5
click at [502, 361] on div "5 3 3 22 24 3 3 10 14 13 3 9 3 3 15 2 2 7 2 2 3 6 3 2 3 19 3 3 2" at bounding box center [466, 316] width 413 height 303
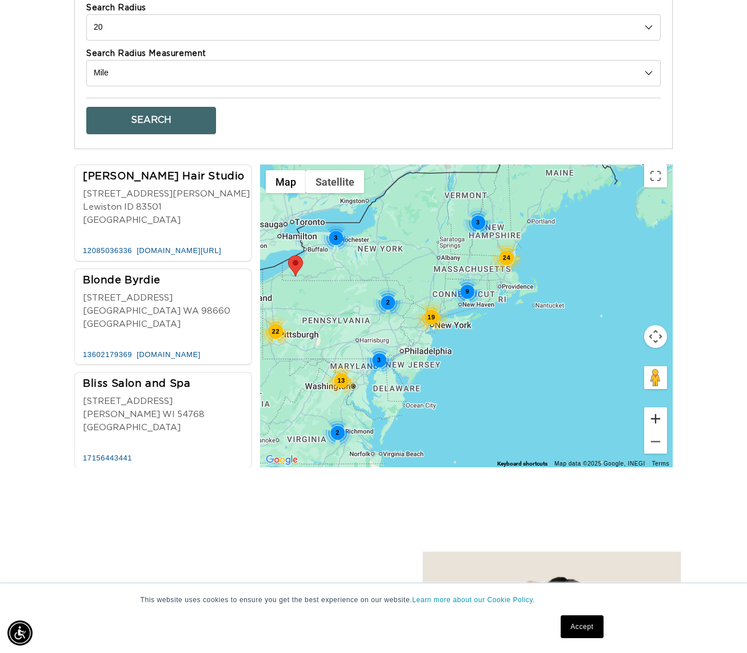
scroll to position [0, 666]
click at [655, 416] on button "Zoom in" at bounding box center [655, 418] width 23 height 23
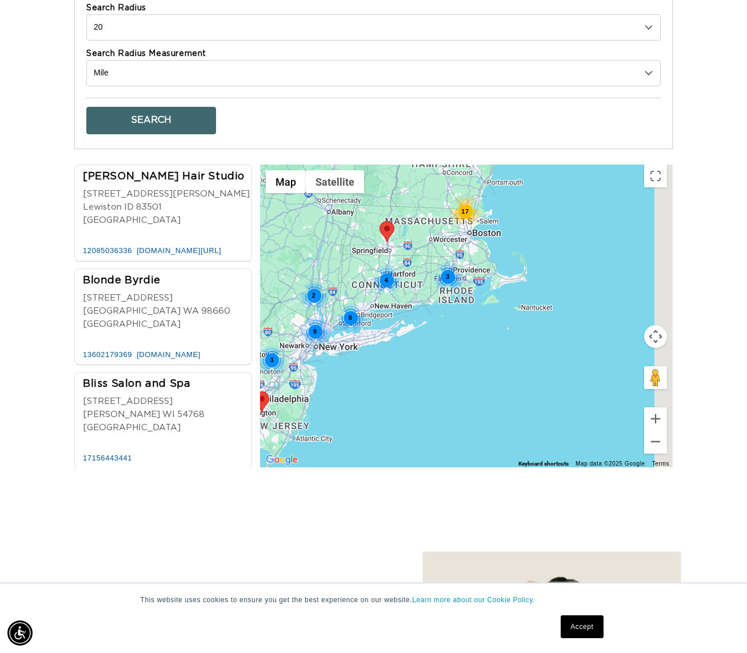
scroll to position [0, 1331]
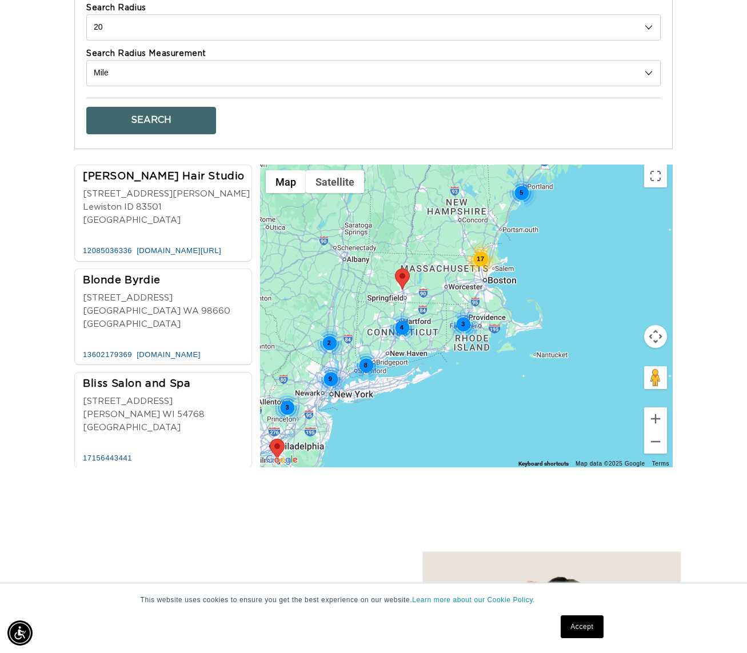
drag, startPoint x: 536, startPoint y: 365, endPoint x: 525, endPoint y: 413, distance: 48.7
click at [524, 418] on div "17 4 2 8 3 5 5 9 3 2" at bounding box center [466, 316] width 413 height 303
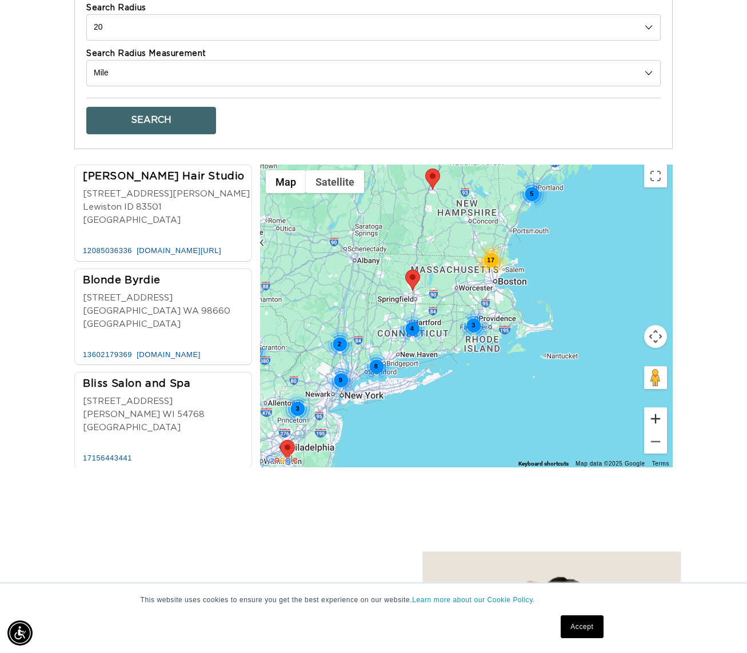
click at [655, 415] on button "Zoom in" at bounding box center [655, 418] width 23 height 23
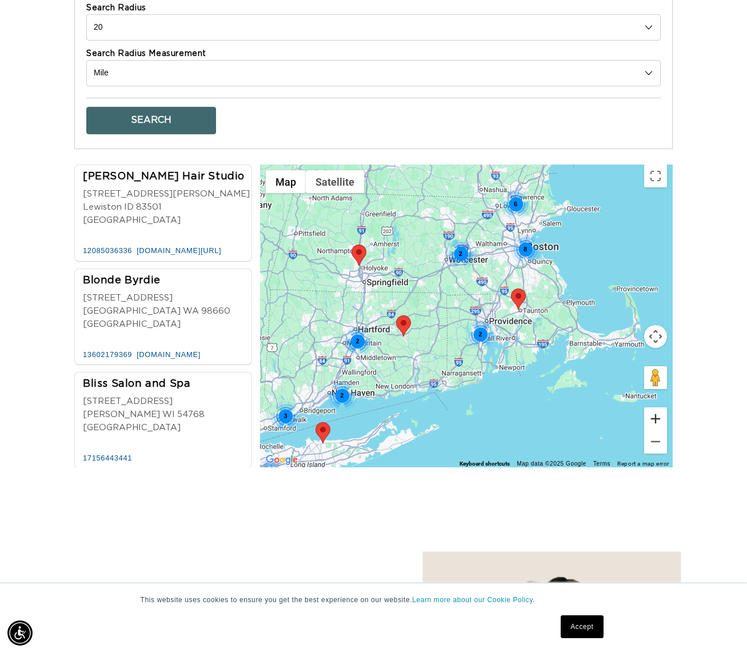
scroll to position [0, 0]
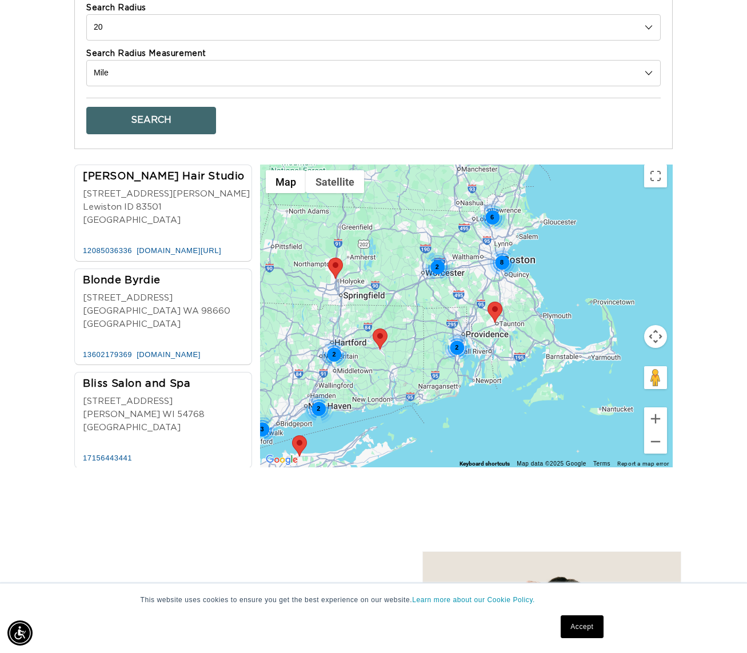
drag, startPoint x: 548, startPoint y: 401, endPoint x: 525, endPoint y: 414, distance: 26.9
click at [525, 414] on div "6 8 2 3 2 2 5 2" at bounding box center [466, 316] width 413 height 303
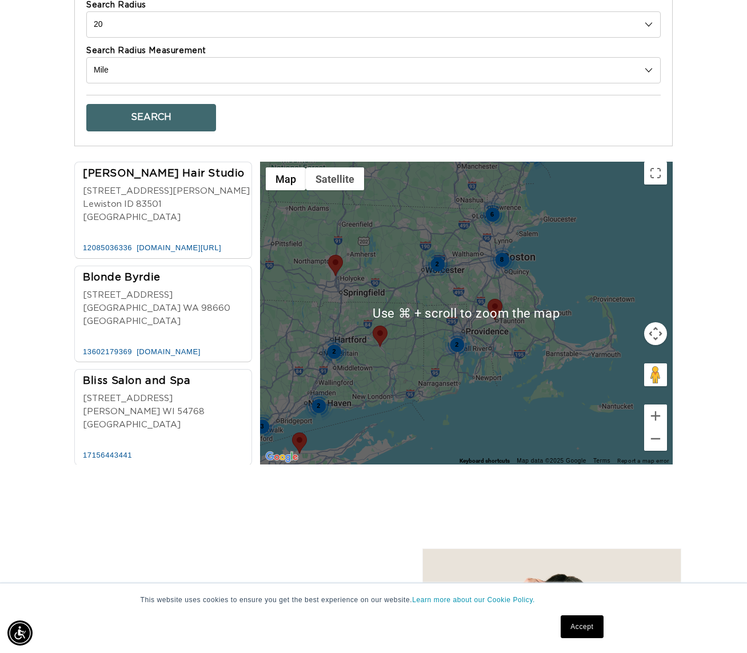
scroll to position [0, 666]
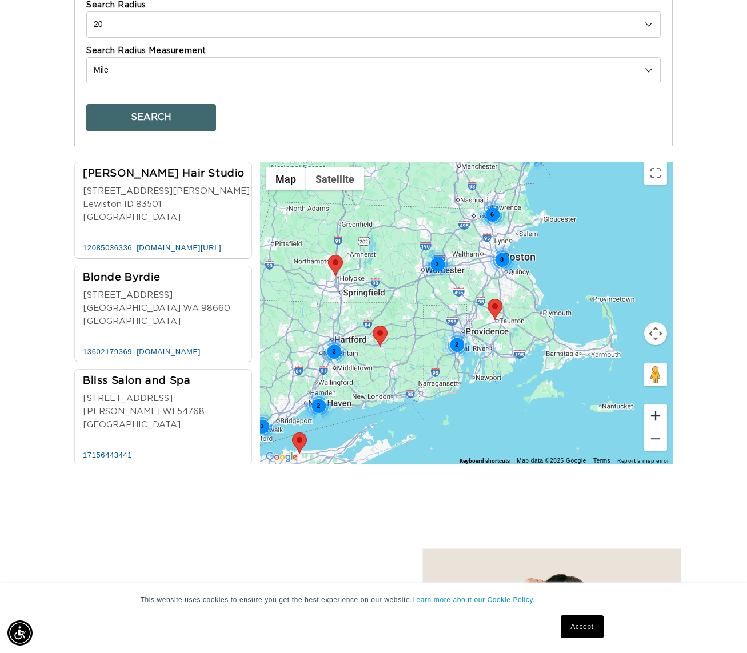
click at [657, 413] on button "Zoom in" at bounding box center [655, 416] width 23 height 23
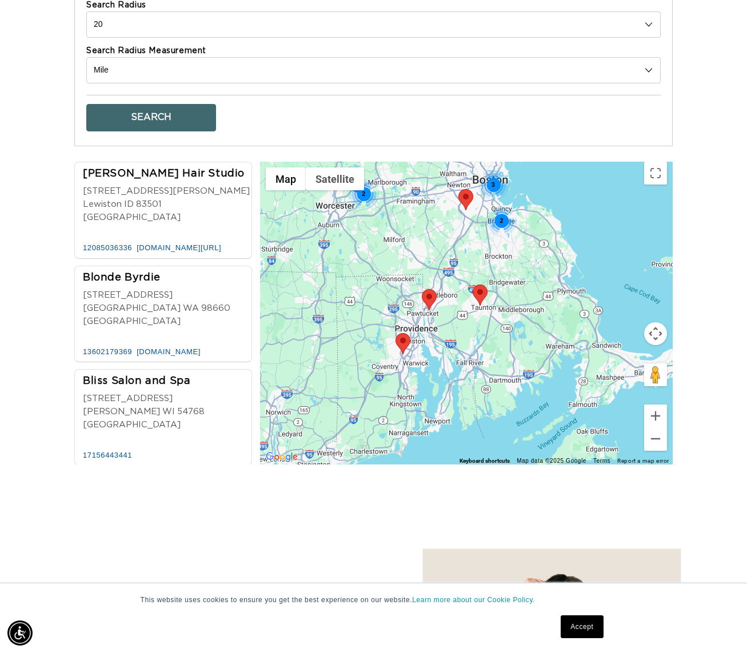
scroll to position [0, 0]
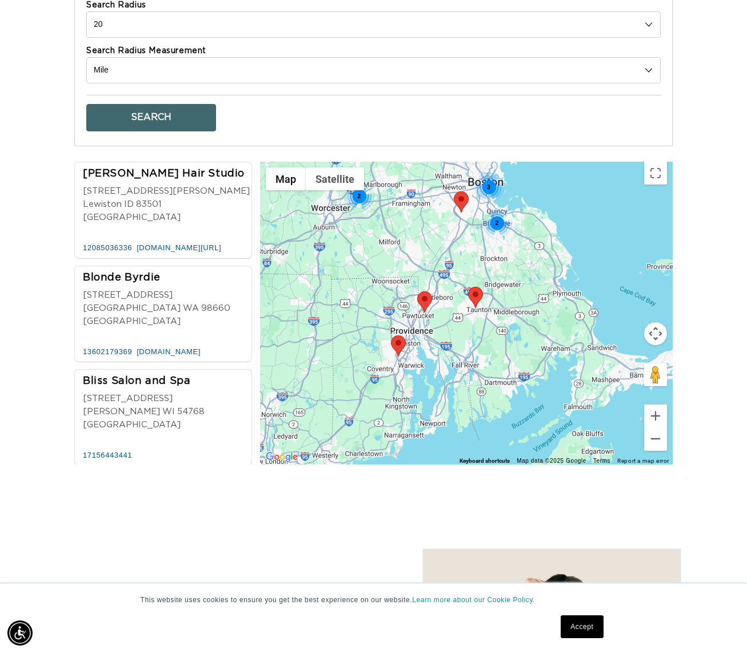
drag, startPoint x: 599, startPoint y: 425, endPoint x: 550, endPoint y: 406, distance: 52.1
click at [550, 406] on div "3 2 2 2" at bounding box center [466, 313] width 413 height 303
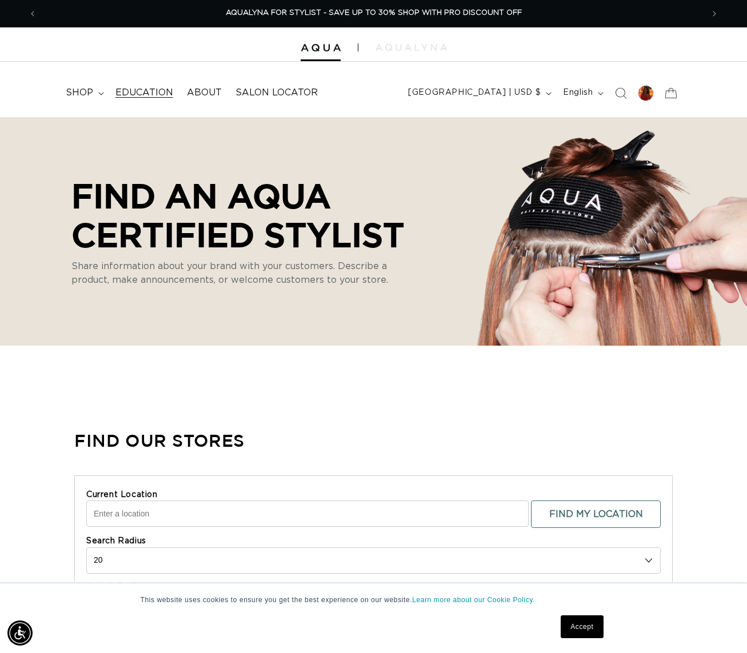
click at [156, 91] on span "Education" at bounding box center [144, 93] width 58 height 12
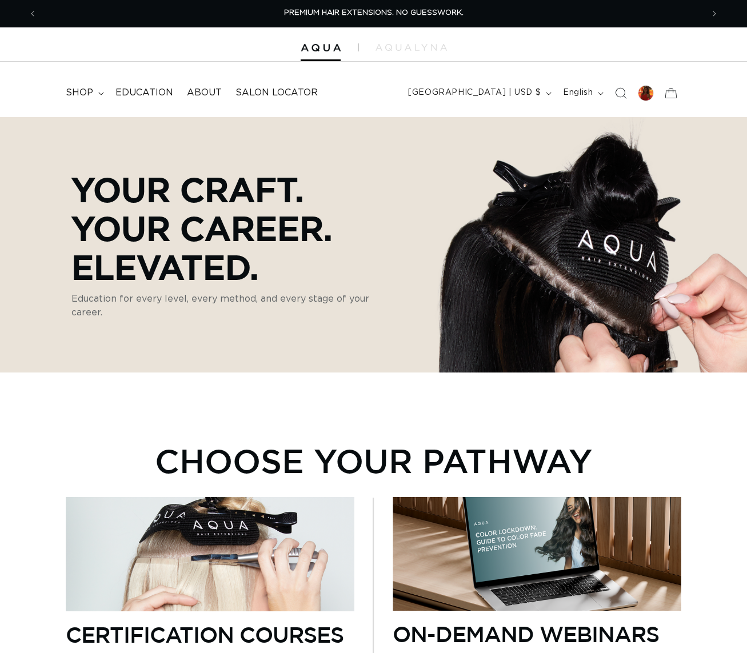
drag, startPoint x: 0, startPoint y: 0, endPoint x: 97, endPoint y: 91, distance: 133.0
click at [97, 91] on summary "shop" at bounding box center [84, 93] width 50 height 26
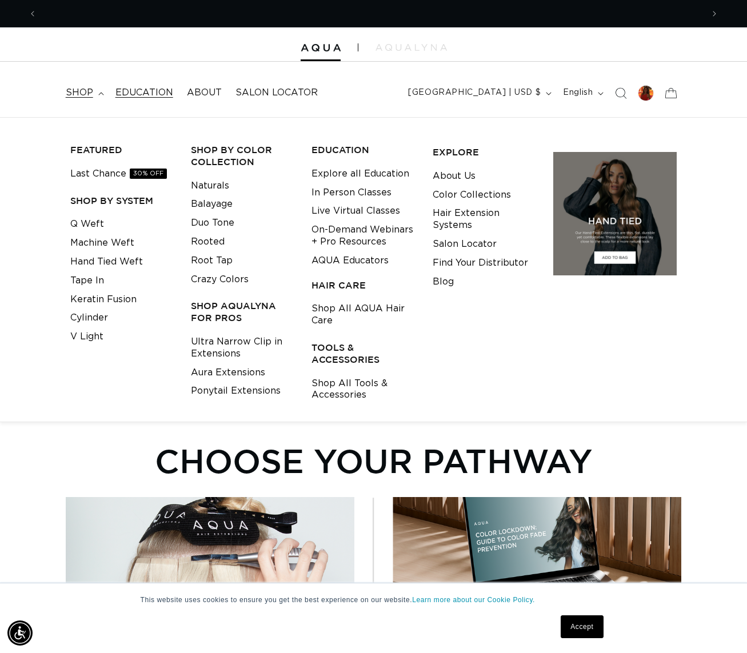
scroll to position [0, 1331]
click at [457, 219] on link "Hair Extension Systems" at bounding box center [484, 219] width 103 height 31
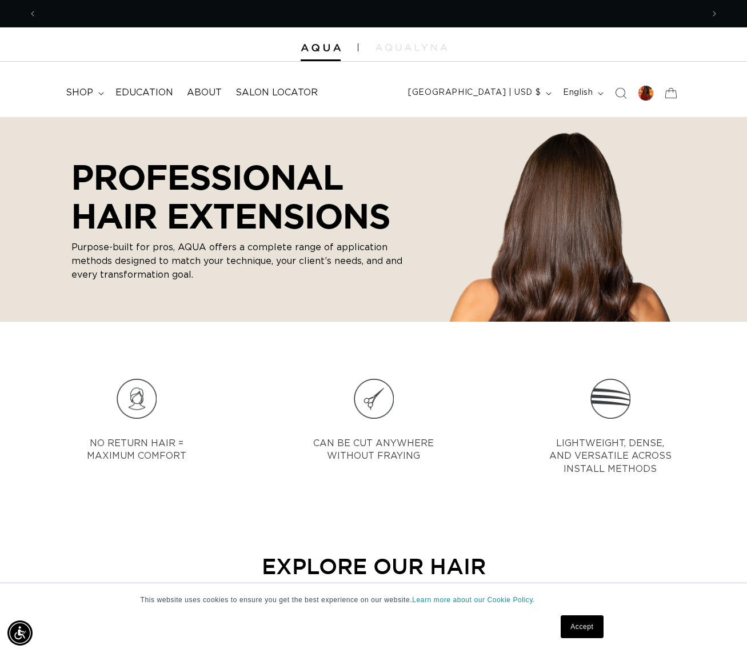
scroll to position [0, 666]
click at [100, 93] on icon at bounding box center [101, 93] width 6 height 3
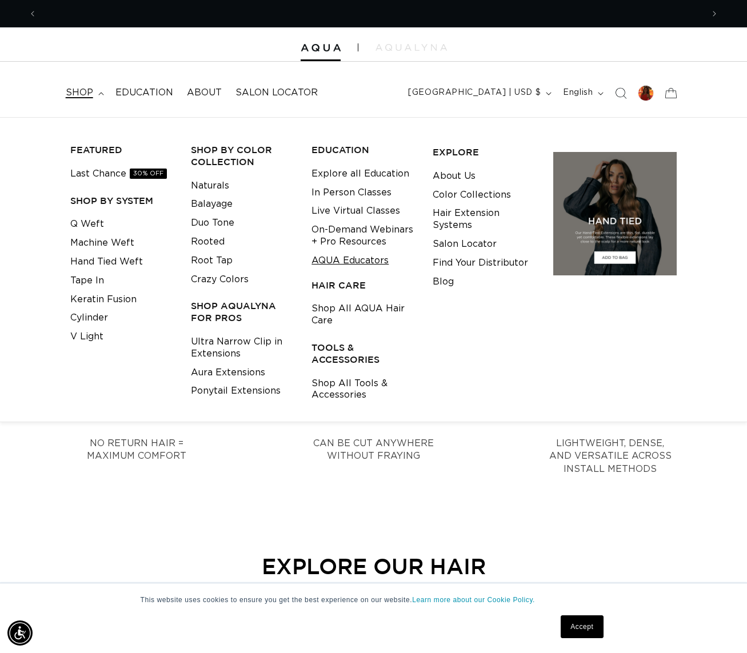
scroll to position [0, 0]
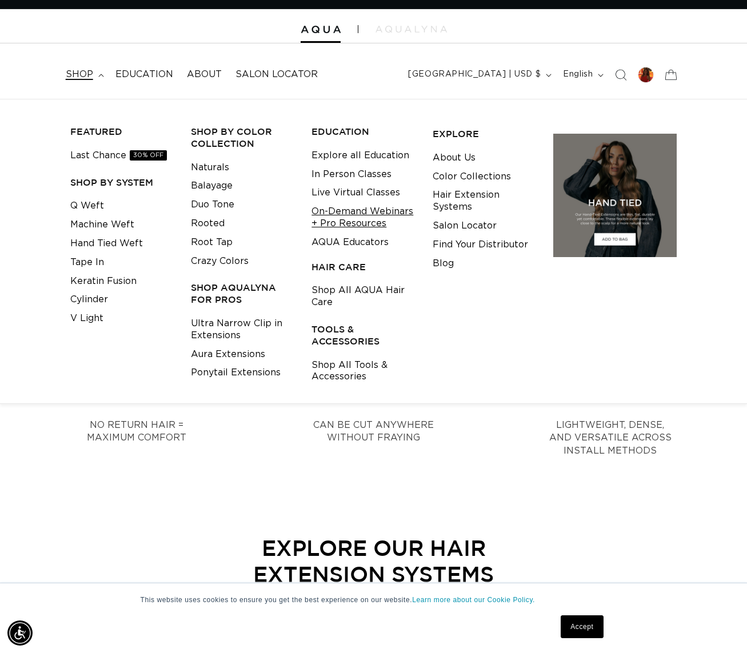
click at [361, 221] on link "On-Demand Webinars + Pro Resources" at bounding box center [362, 217] width 103 height 31
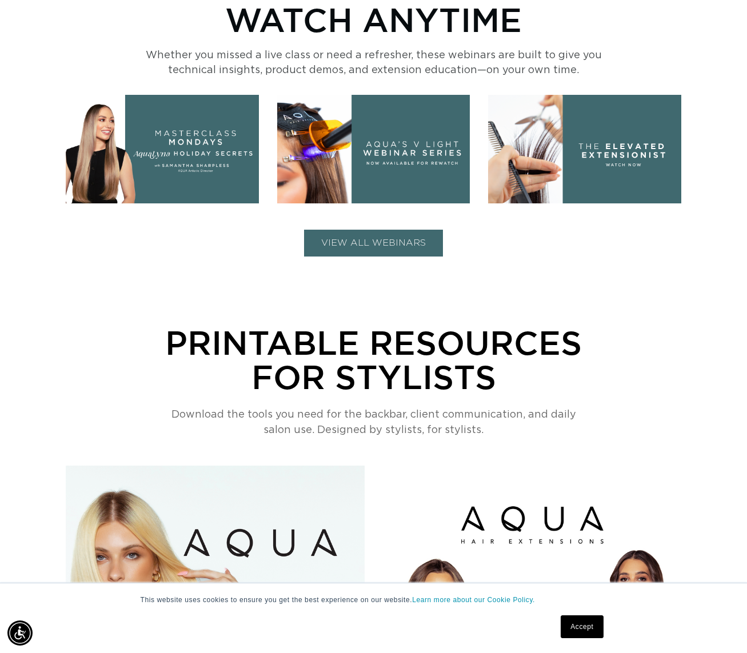
click at [358, 246] on button "VIEW ALL WEBINARS" at bounding box center [373, 243] width 139 height 27
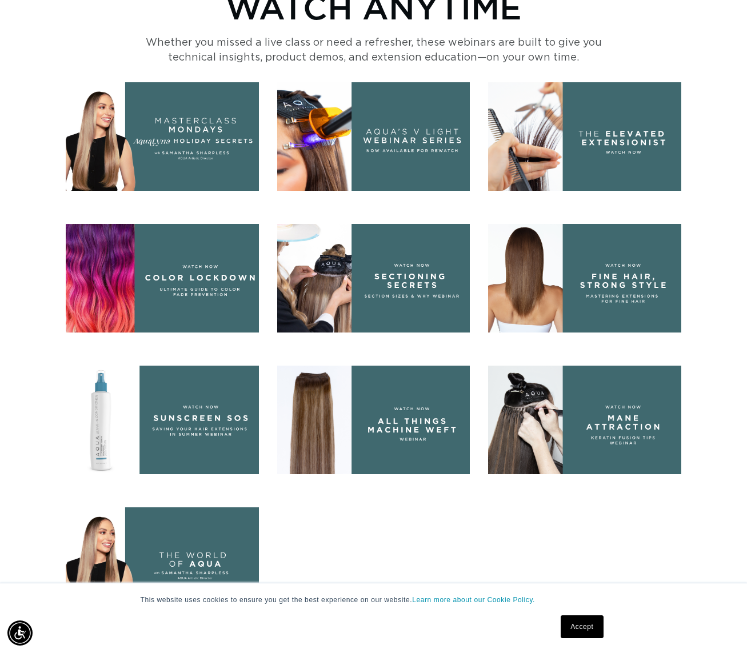
scroll to position [495, 0]
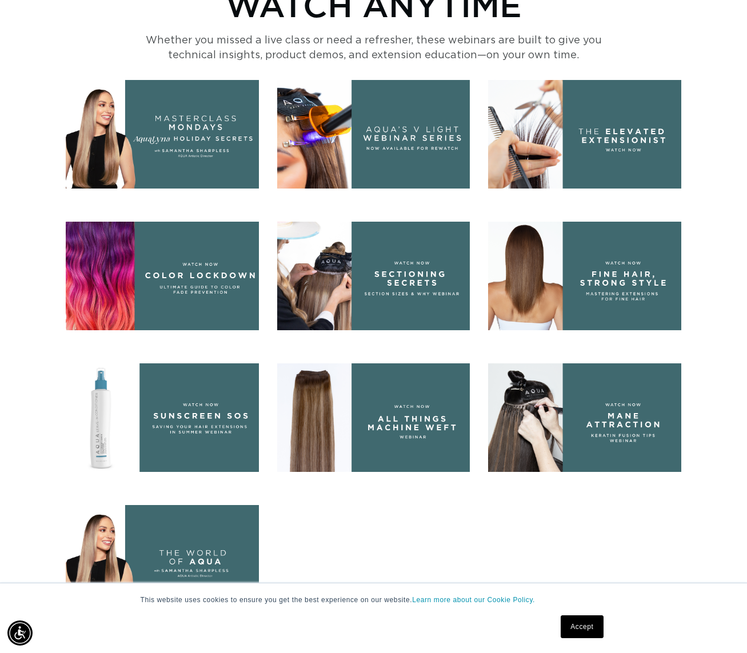
click at [330, 255] on img at bounding box center [373, 276] width 193 height 109
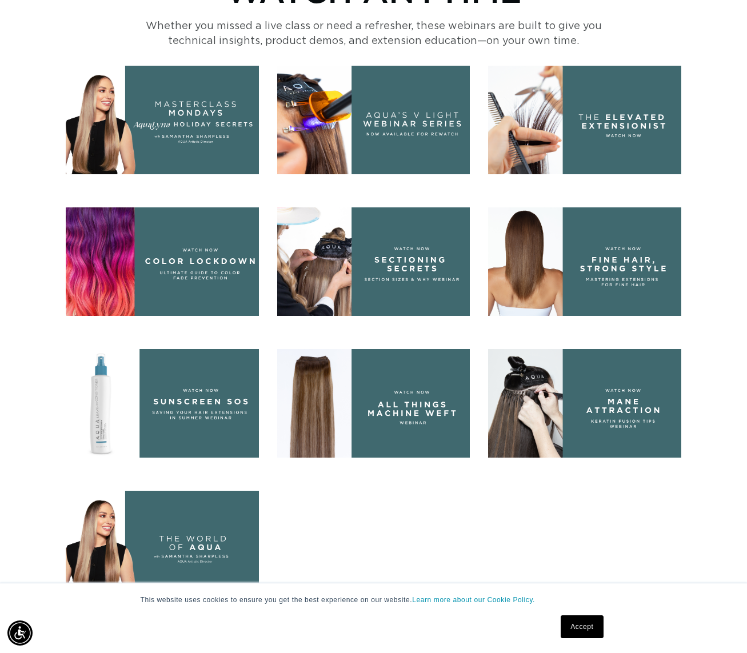
scroll to position [0, 1331]
click at [607, 248] on img at bounding box center [584, 261] width 193 height 109
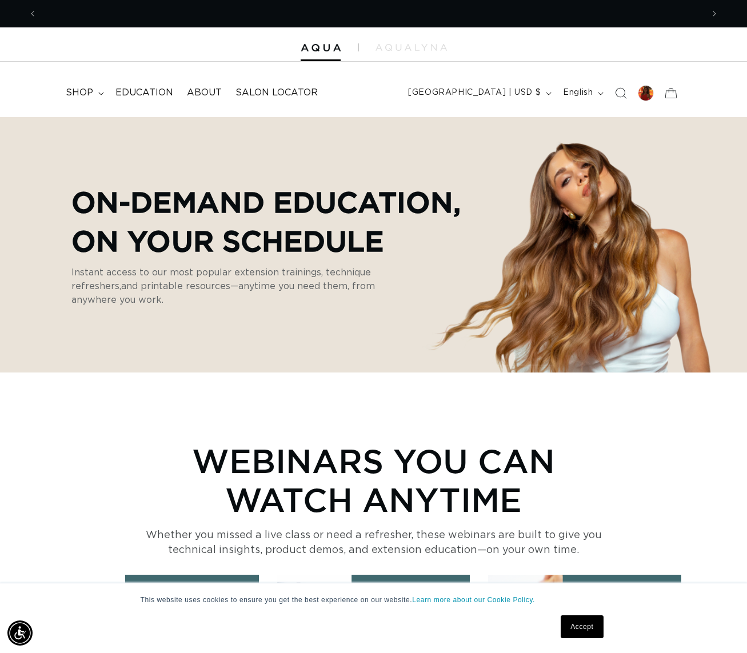
scroll to position [0, 0]
click at [90, 93] on span "shop" at bounding box center [79, 93] width 27 height 12
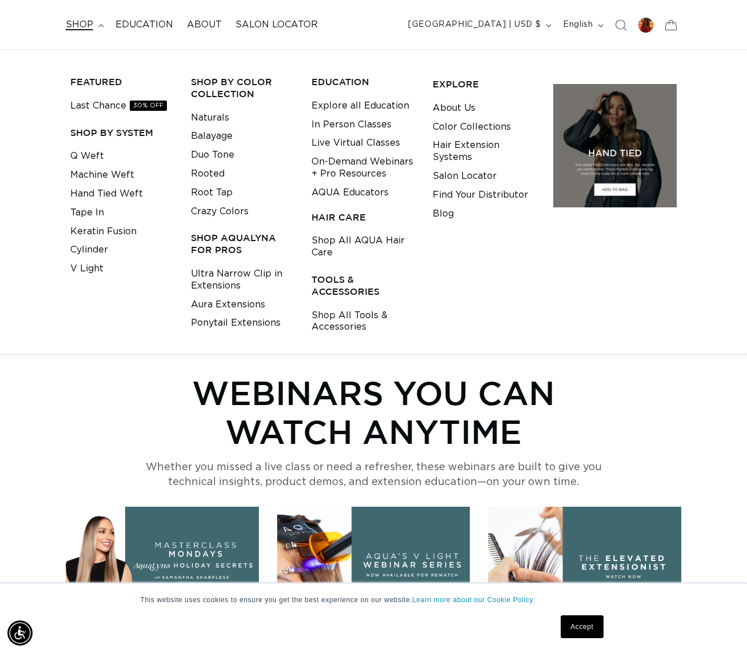
scroll to position [0, 1331]
click at [152, 108] on span "30% OFF" at bounding box center [148, 106] width 37 height 10
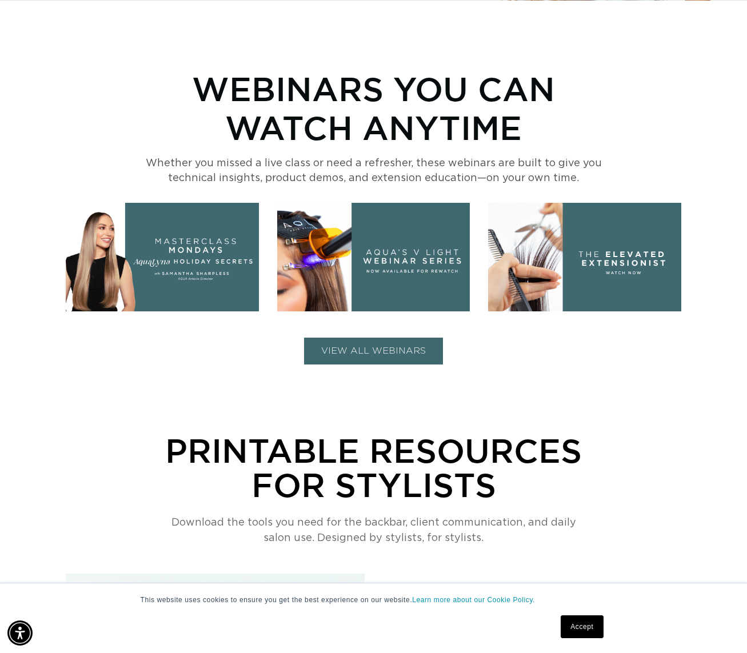
scroll to position [0, 666]
click at [429, 353] on button "VIEW ALL WEBINARS" at bounding box center [373, 351] width 139 height 27
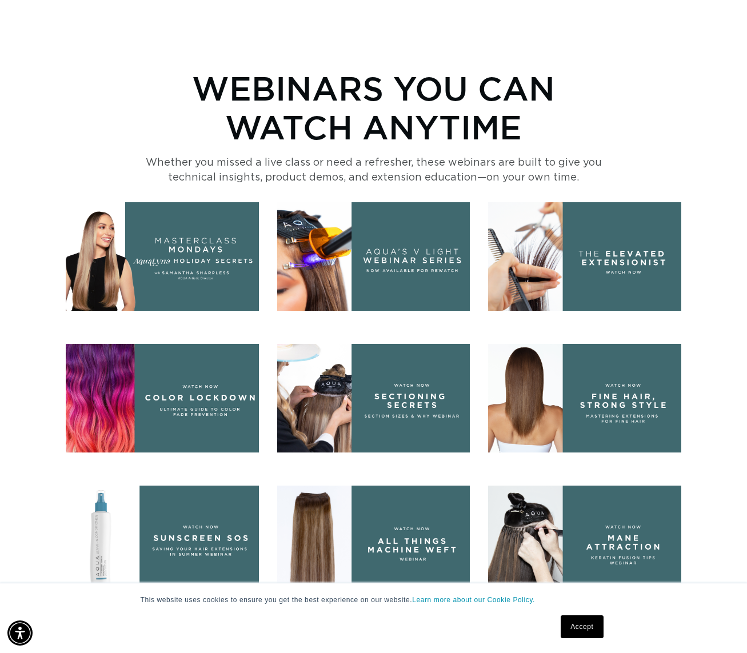
click at [583, 411] on img at bounding box center [584, 398] width 193 height 109
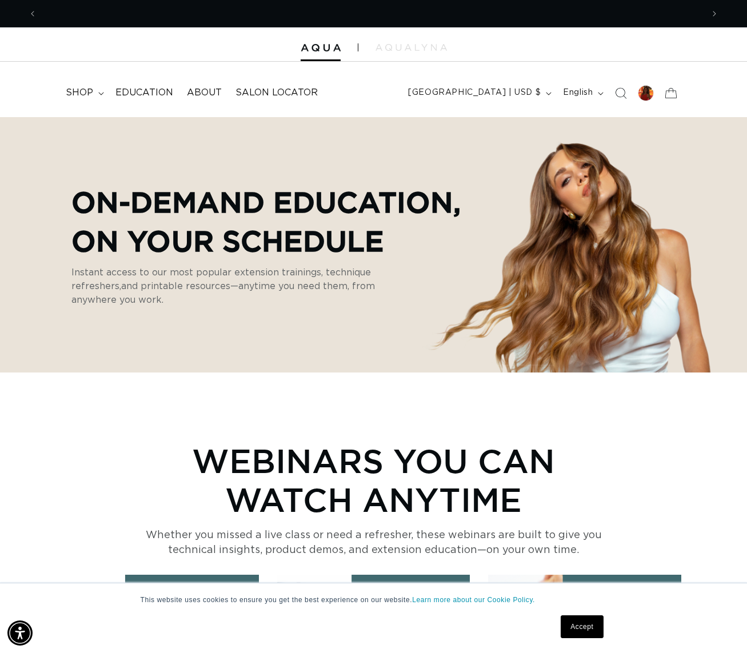
scroll to position [0, 0]
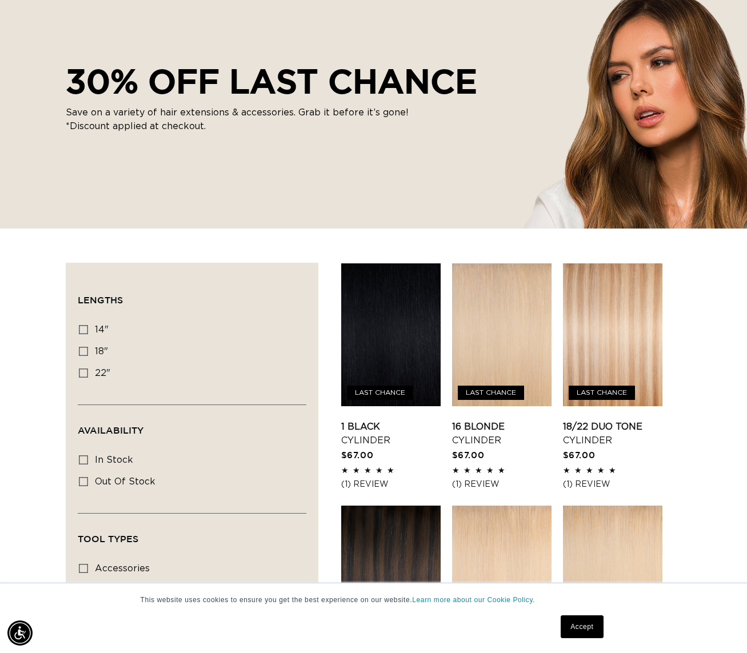
scroll to position [0, 666]
click at [582, 631] on link "Accept" at bounding box center [582, 626] width 42 height 23
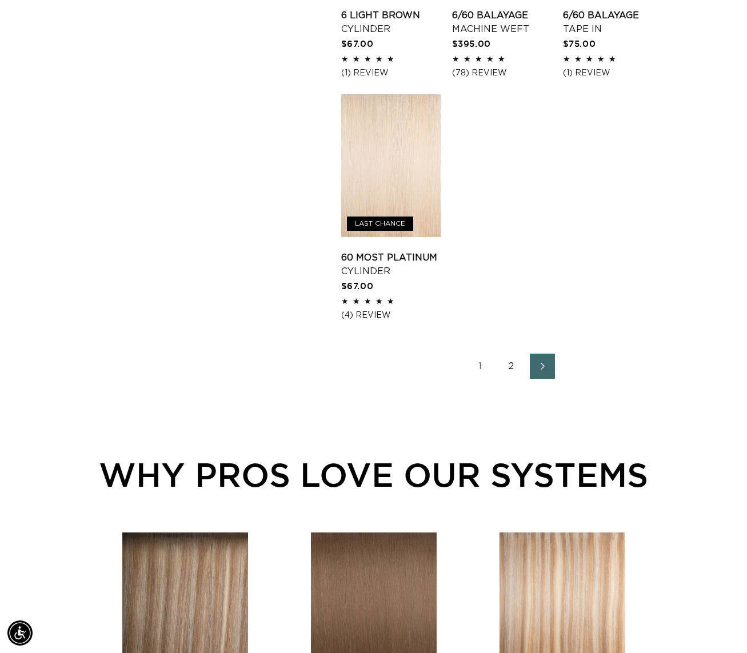
scroll to position [1537, 0]
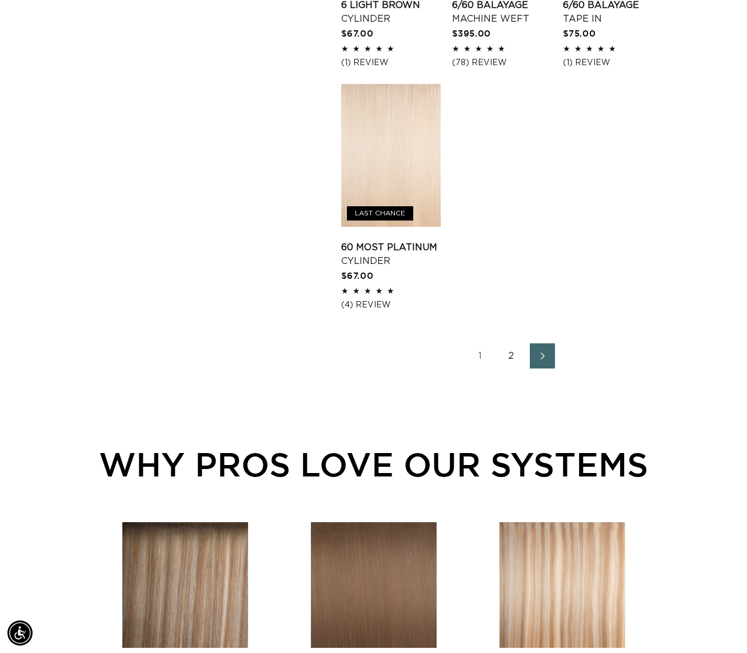
click at [509, 369] on link "2" at bounding box center [511, 355] width 25 height 25
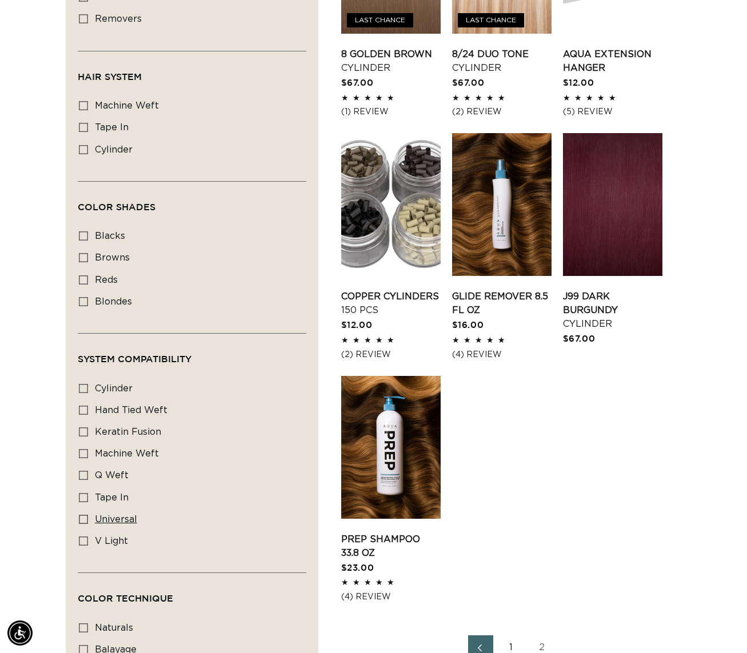
click at [131, 524] on span "universal" at bounding box center [116, 519] width 42 height 9
click at [88, 524] on input "universal universal (2 products)" at bounding box center [83, 519] width 9 height 9
checkbox input "true"
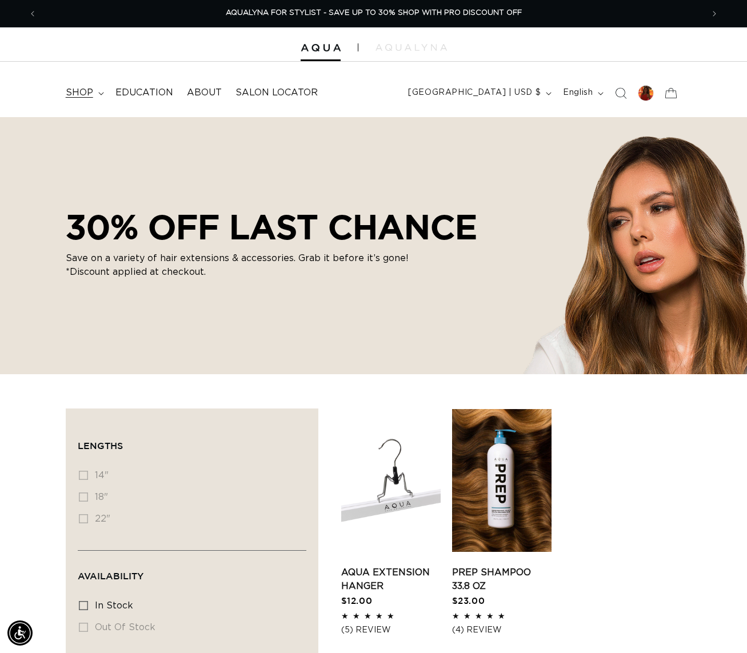
click at [87, 93] on span "shop" at bounding box center [79, 93] width 27 height 12
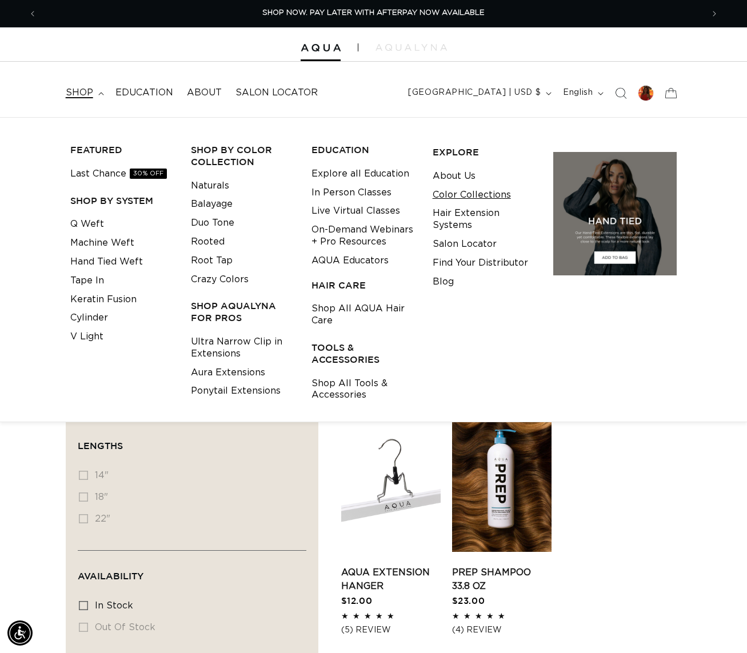
click at [473, 197] on link "Color Collections" at bounding box center [472, 195] width 78 height 19
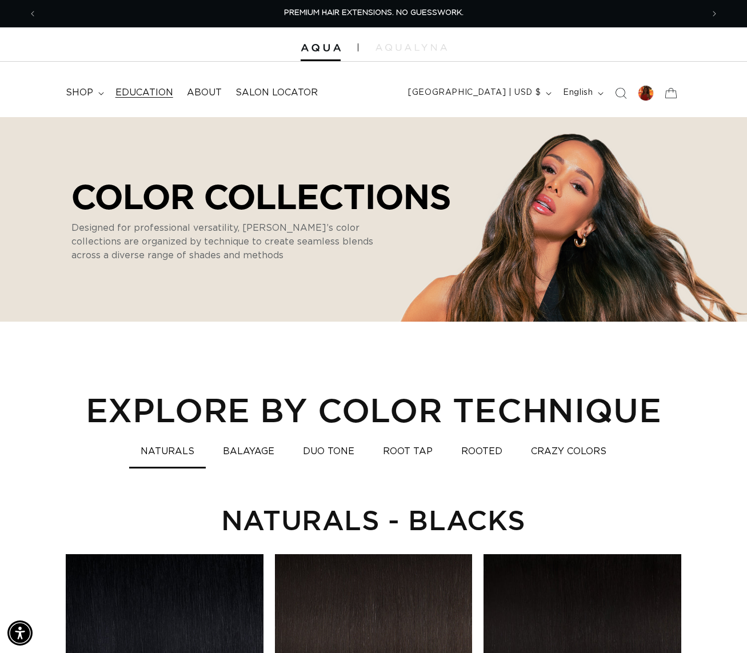
click at [142, 92] on span "Education" at bounding box center [144, 93] width 58 height 12
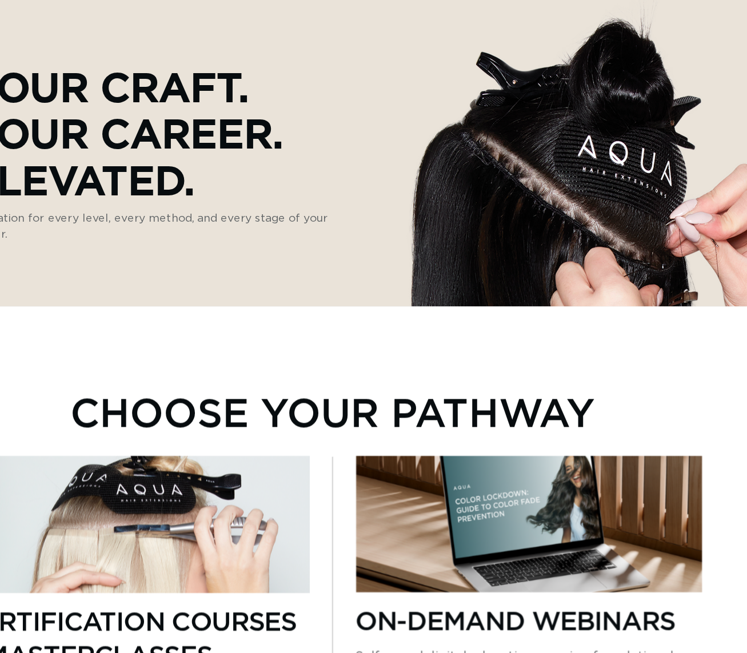
scroll to position [77, 0]
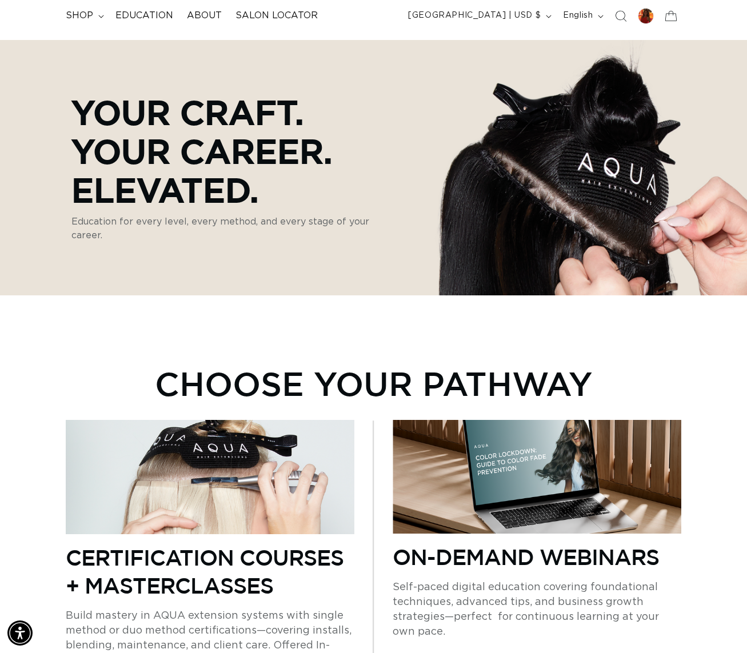
click at [513, 517] on img at bounding box center [537, 477] width 289 height 114
click at [563, 566] on p "On-Demand Webinars" at bounding box center [537, 557] width 289 height 28
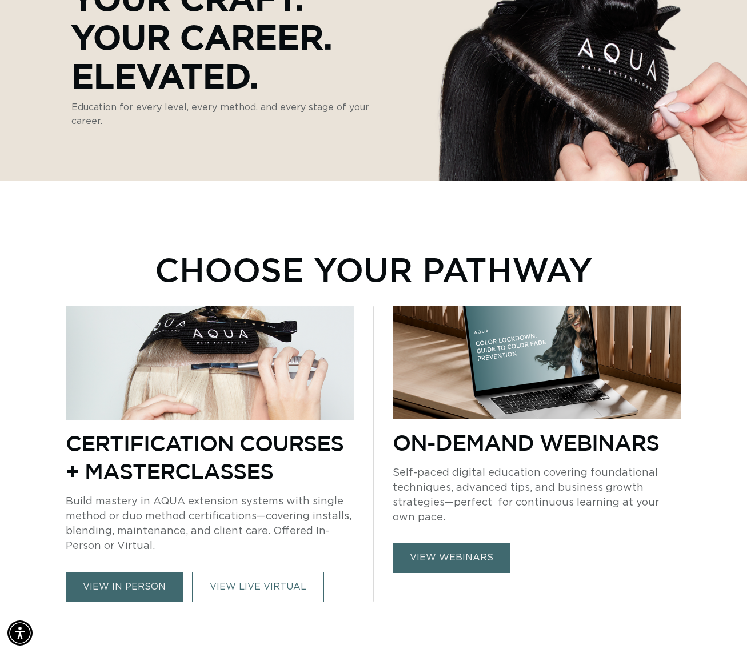
scroll to position [232, 0]
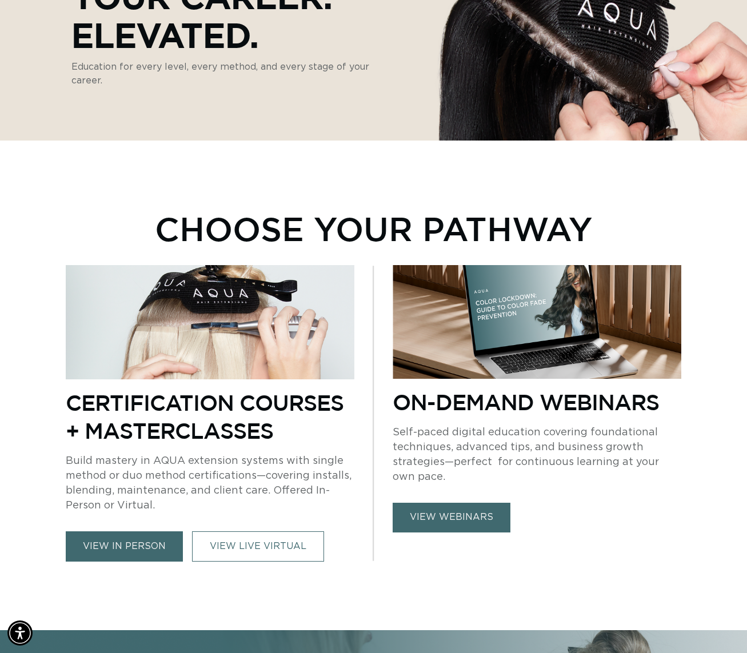
click at [469, 521] on link "view webinars" at bounding box center [452, 517] width 118 height 29
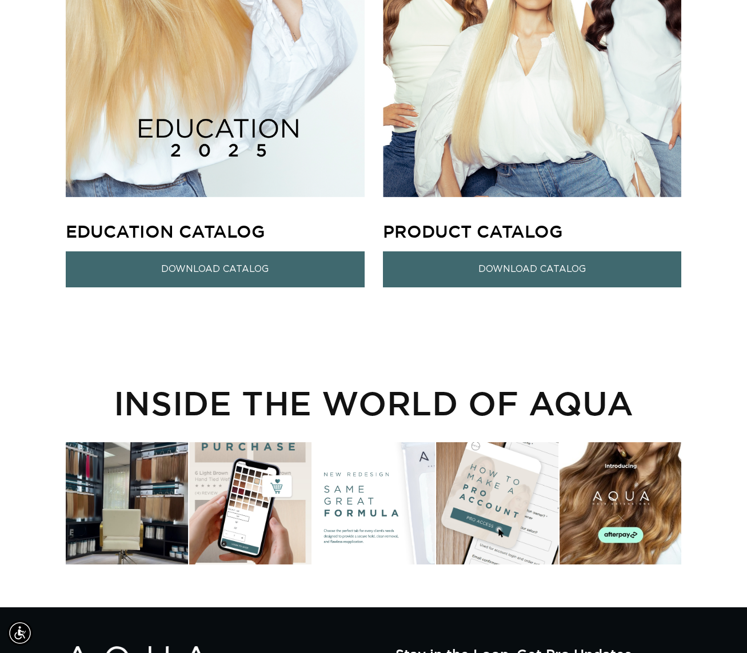
scroll to position [1131, 0]
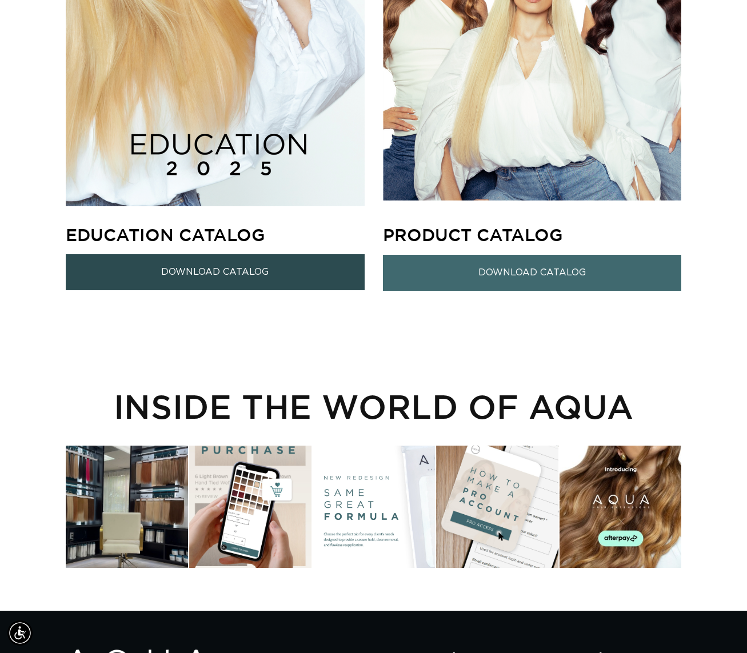
click at [262, 269] on link "Download Catalog" at bounding box center [215, 272] width 299 height 36
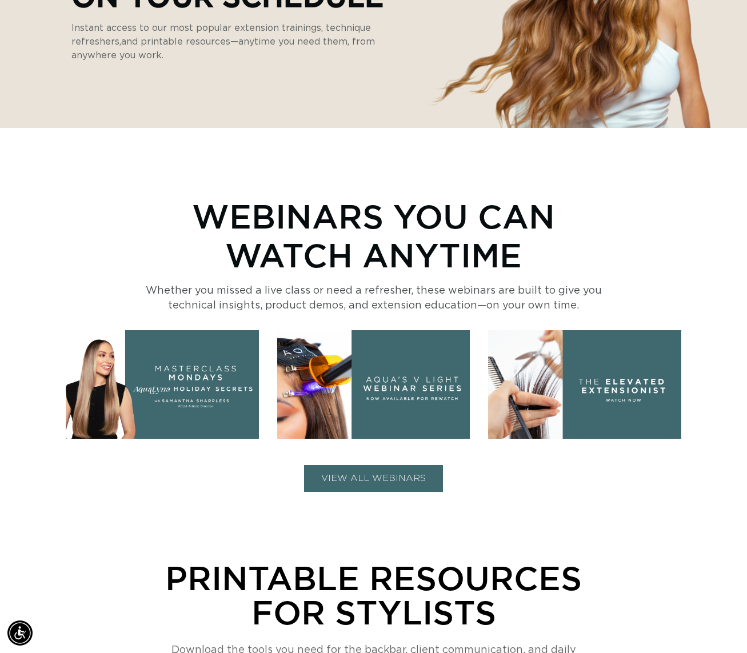
scroll to position [0, 0]
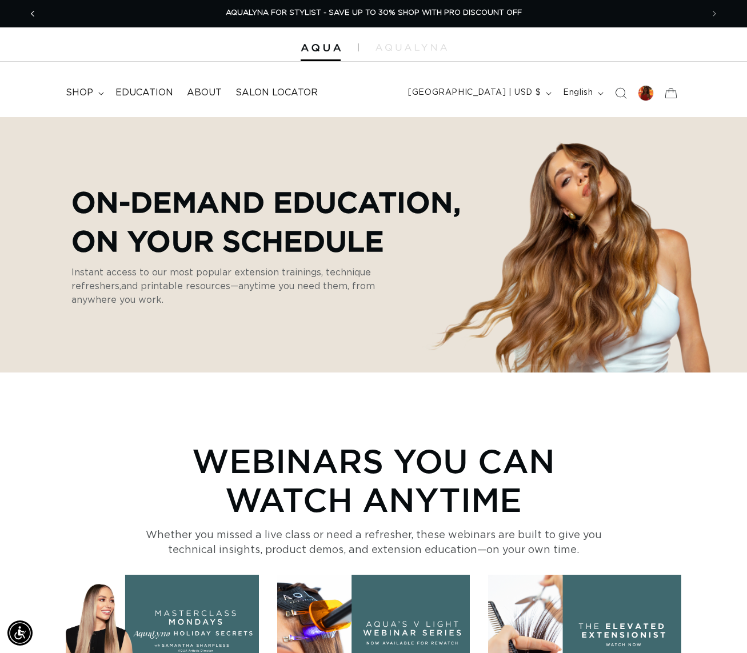
click at [37, 14] on span "Previous announcement" at bounding box center [32, 13] width 11 height 11
